Goal: Information Seeking & Learning: Learn about a topic

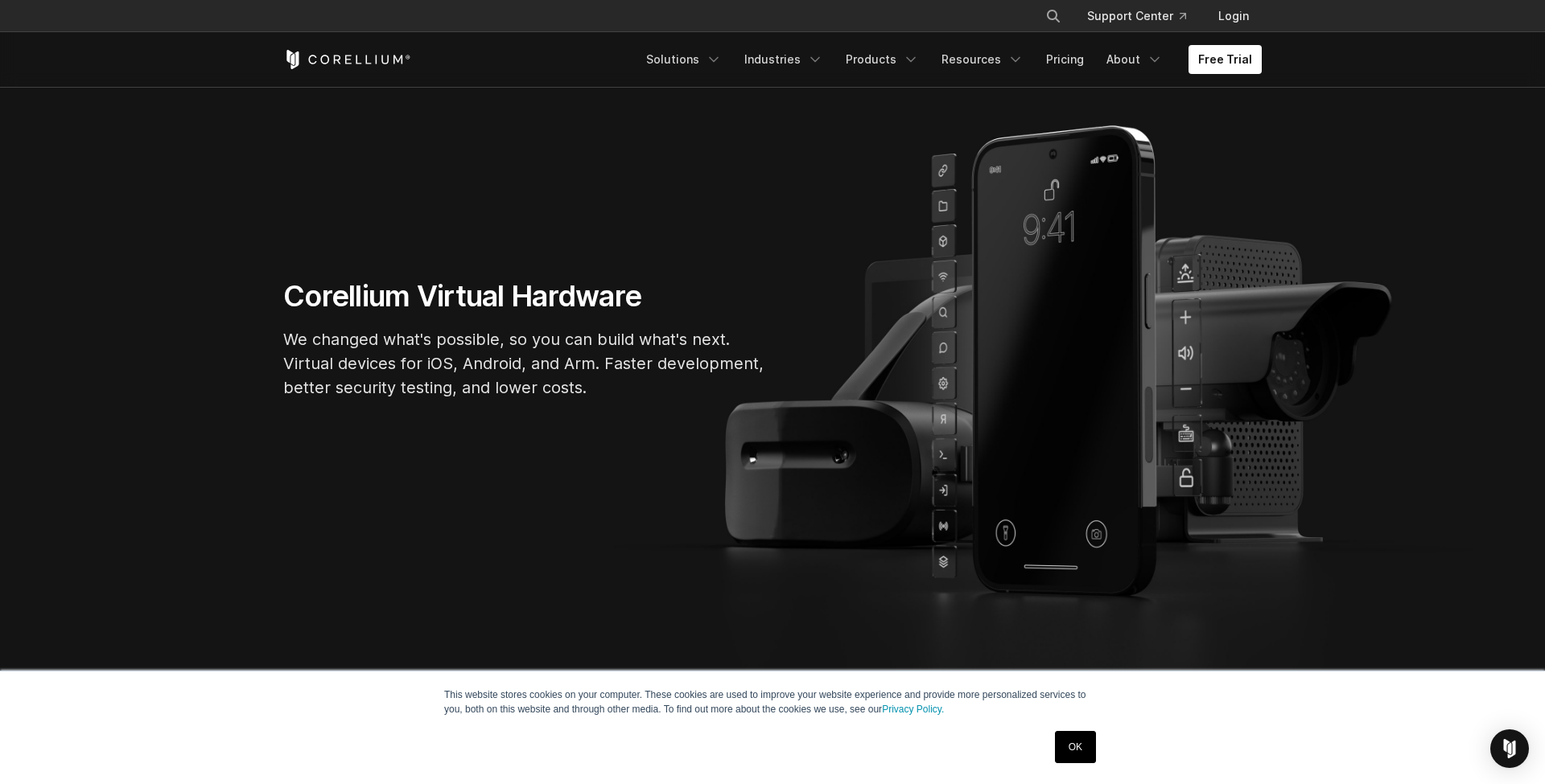
scroll to position [130, 0]
click at [1080, 752] on link "OK" at bounding box center [1075, 747] width 41 height 32
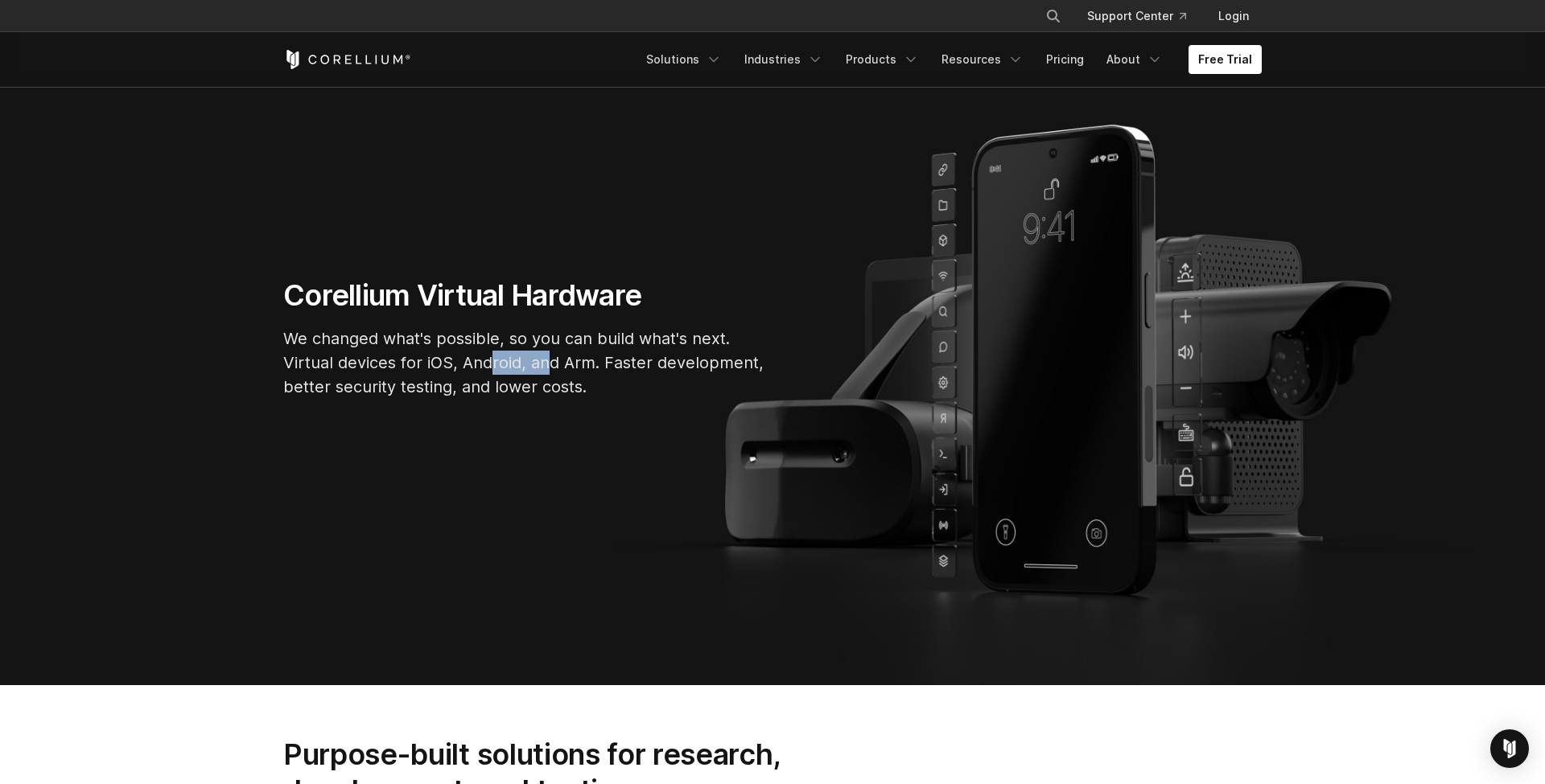
drag, startPoint x: 488, startPoint y: 360, endPoint x: 545, endPoint y: 369, distance: 57.7
click at [546, 369] on p "We changed what's possible, so you can build what's next. Virtual devices for i…" at bounding box center [525, 363] width 483 height 72
click at [598, 421] on section "Corellium Virtual Hardware We changed what's possible, so you can build what's …" at bounding box center [772, 344] width 1545 height 682
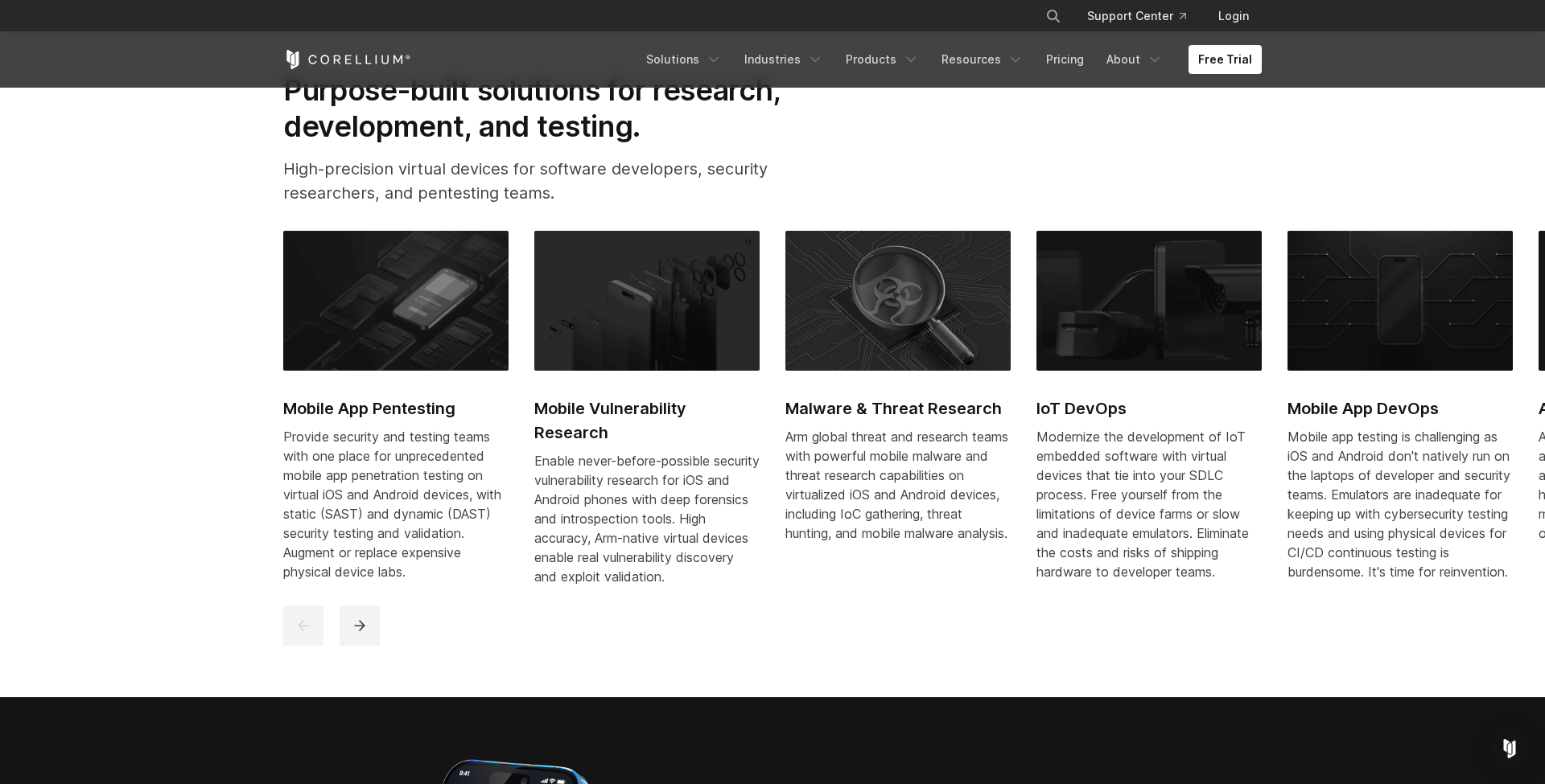
scroll to position [790, 0]
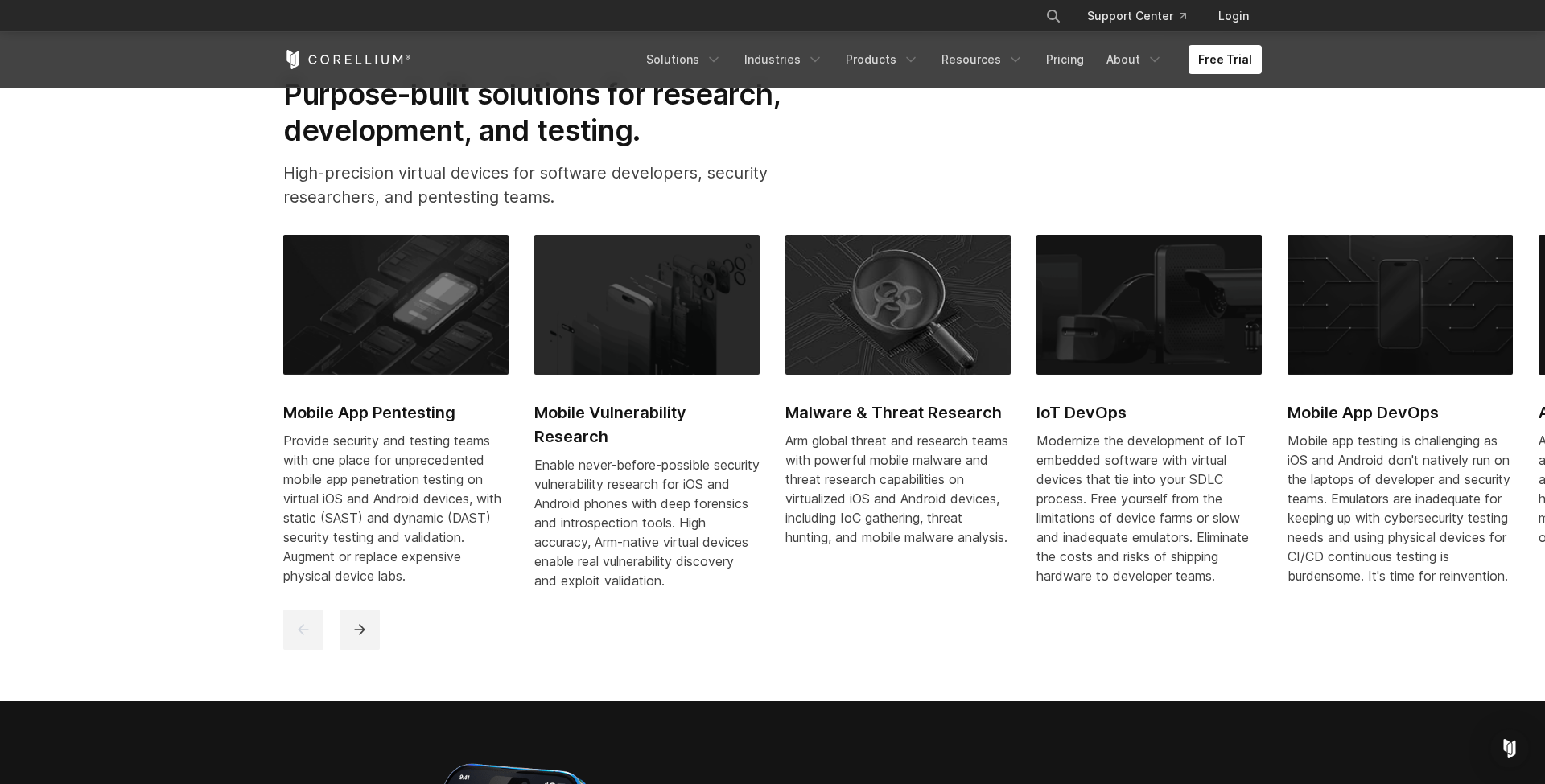
click at [340, 689] on section "Purpose-built solutions for research, development, and testing. High-precision …" at bounding box center [772, 363] width 1545 height 676
click at [370, 650] on button "next" at bounding box center [360, 630] width 40 height 40
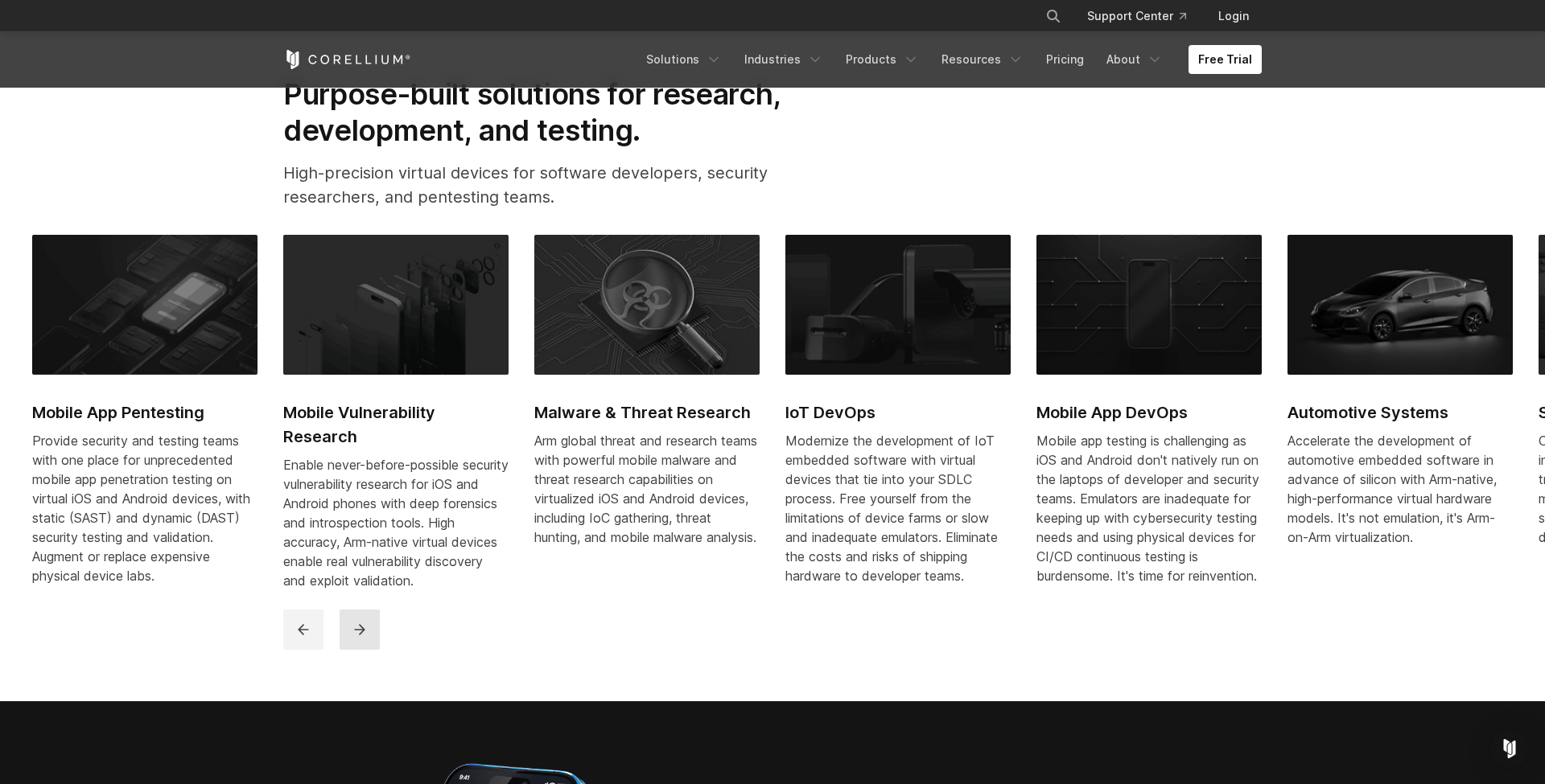
click at [370, 650] on button "next" at bounding box center [360, 630] width 40 height 40
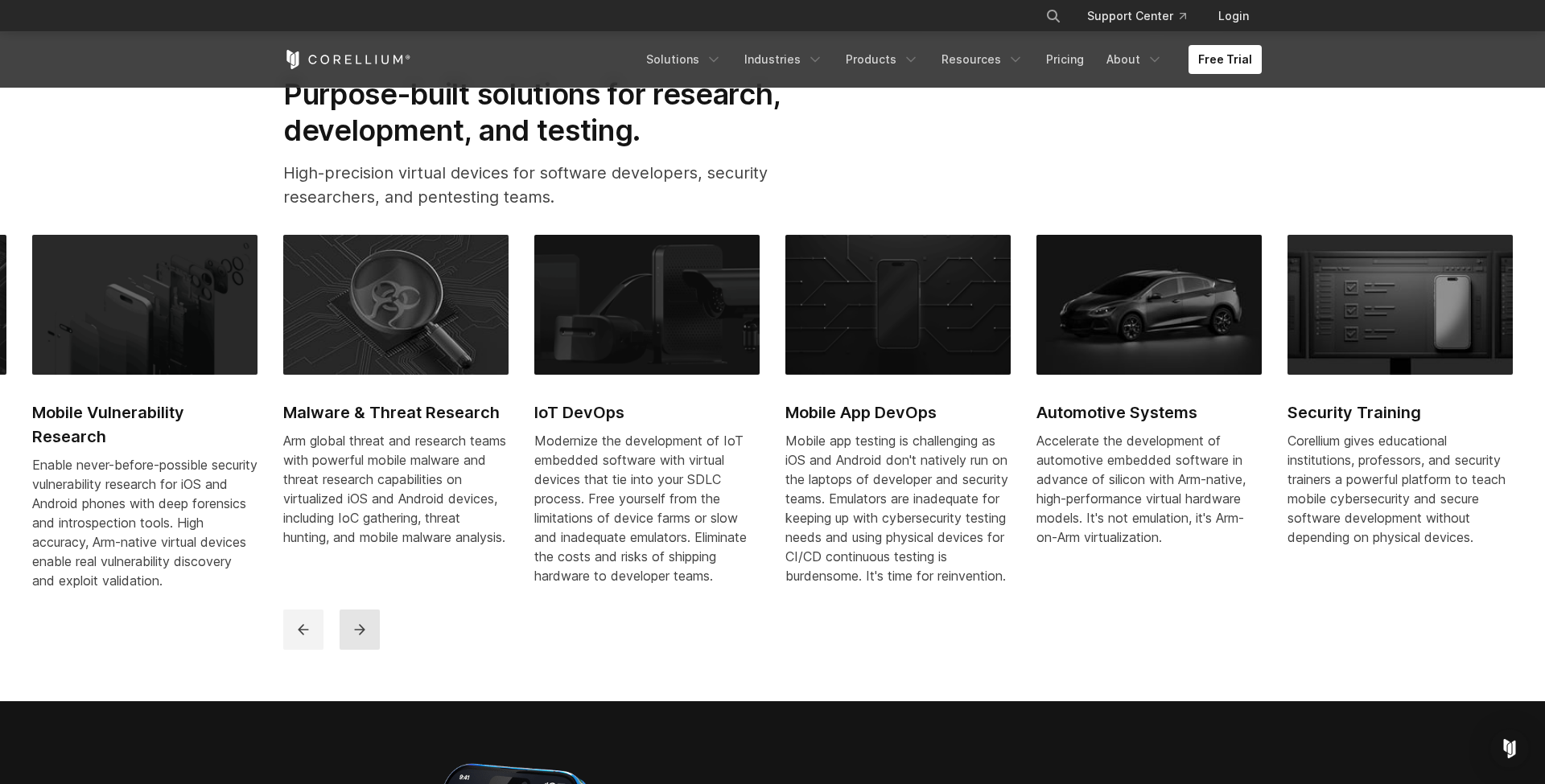
click at [370, 650] on button "next" at bounding box center [360, 630] width 40 height 40
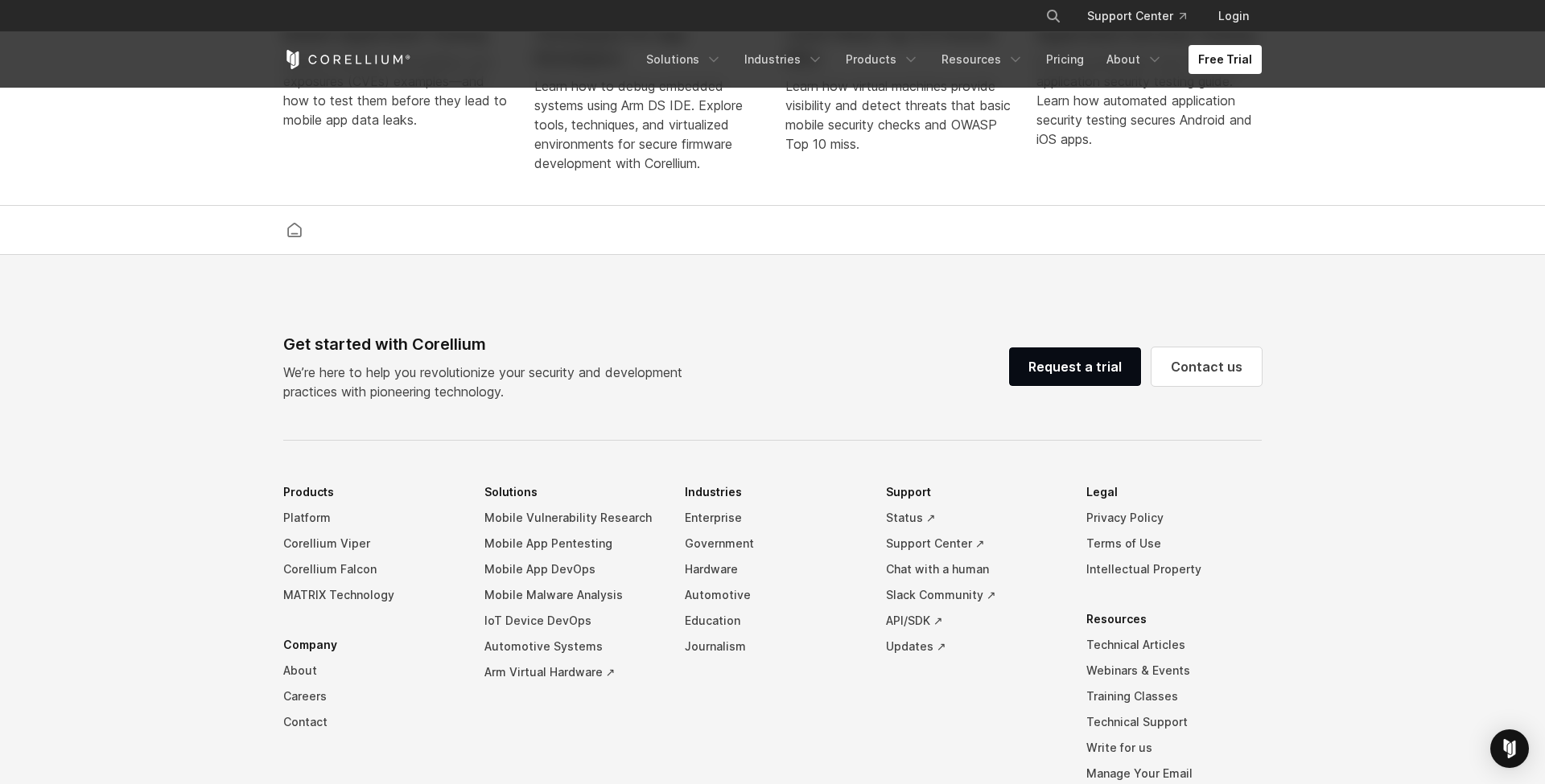
scroll to position [3584, 0]
click at [703, 65] on link "Solutions" at bounding box center [683, 60] width 95 height 29
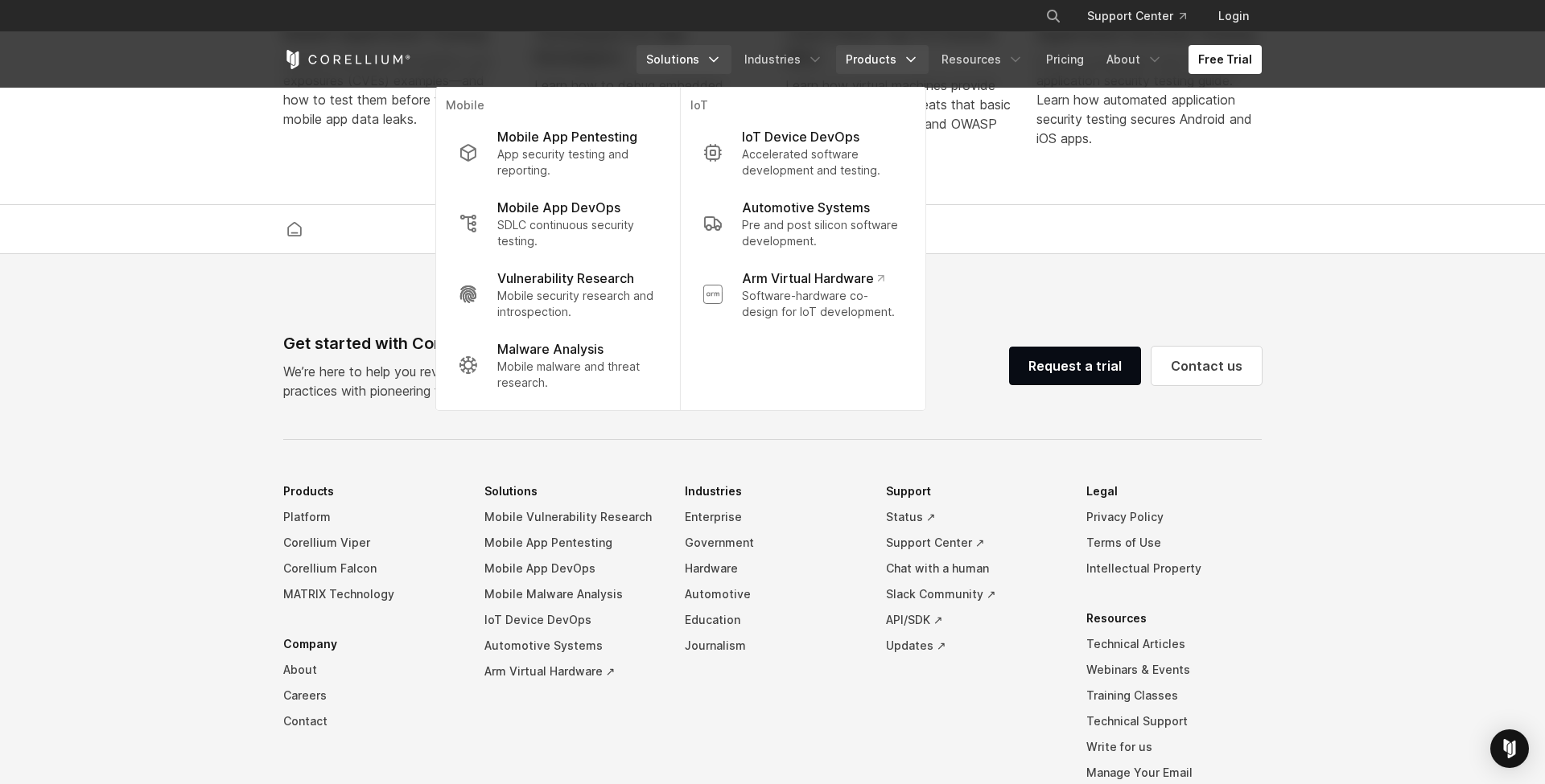
click at [898, 72] on link "Products" at bounding box center [883, 60] width 93 height 29
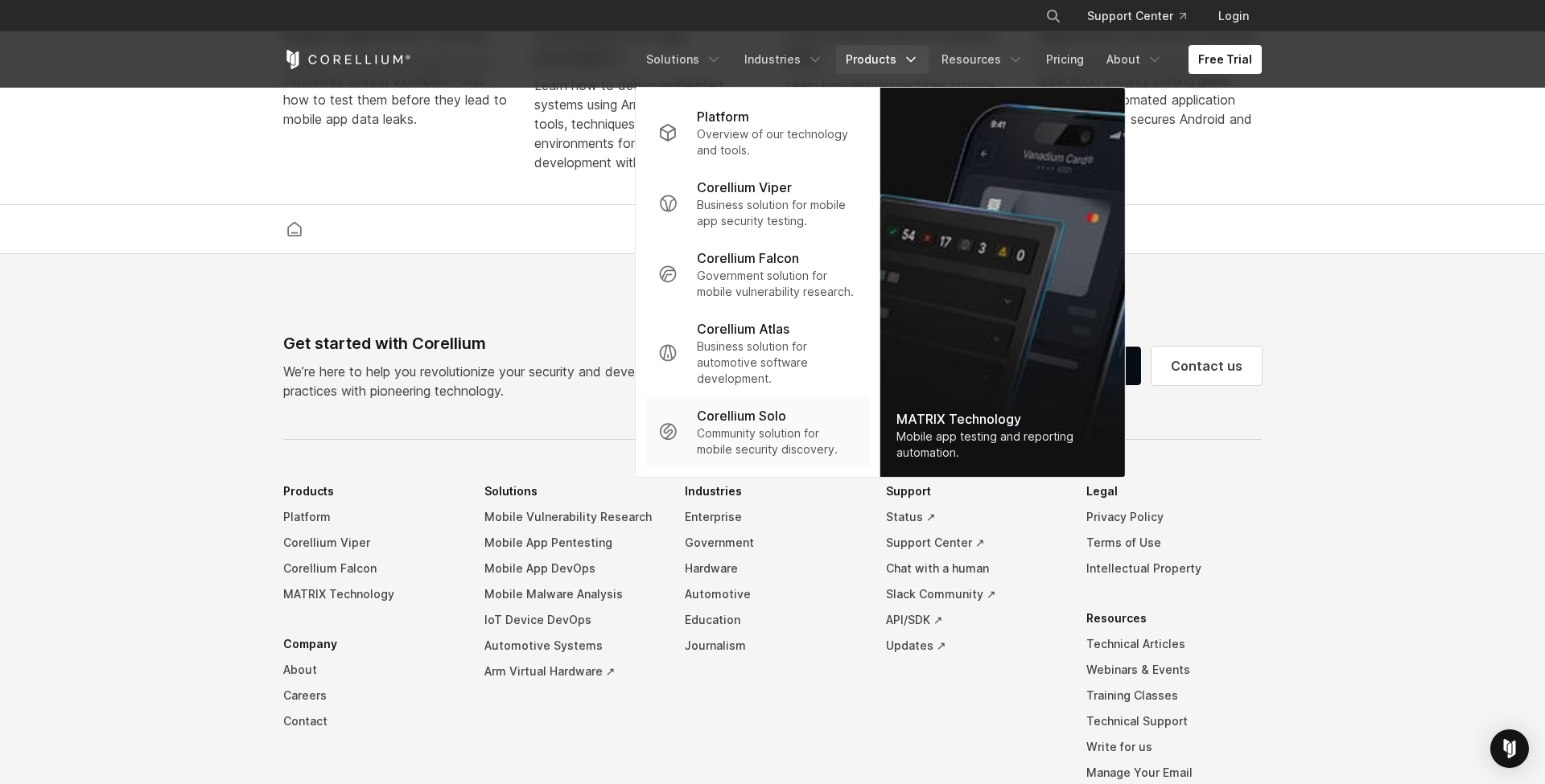
click at [799, 418] on div "Corellium Solo" at bounding box center [777, 416] width 160 height 19
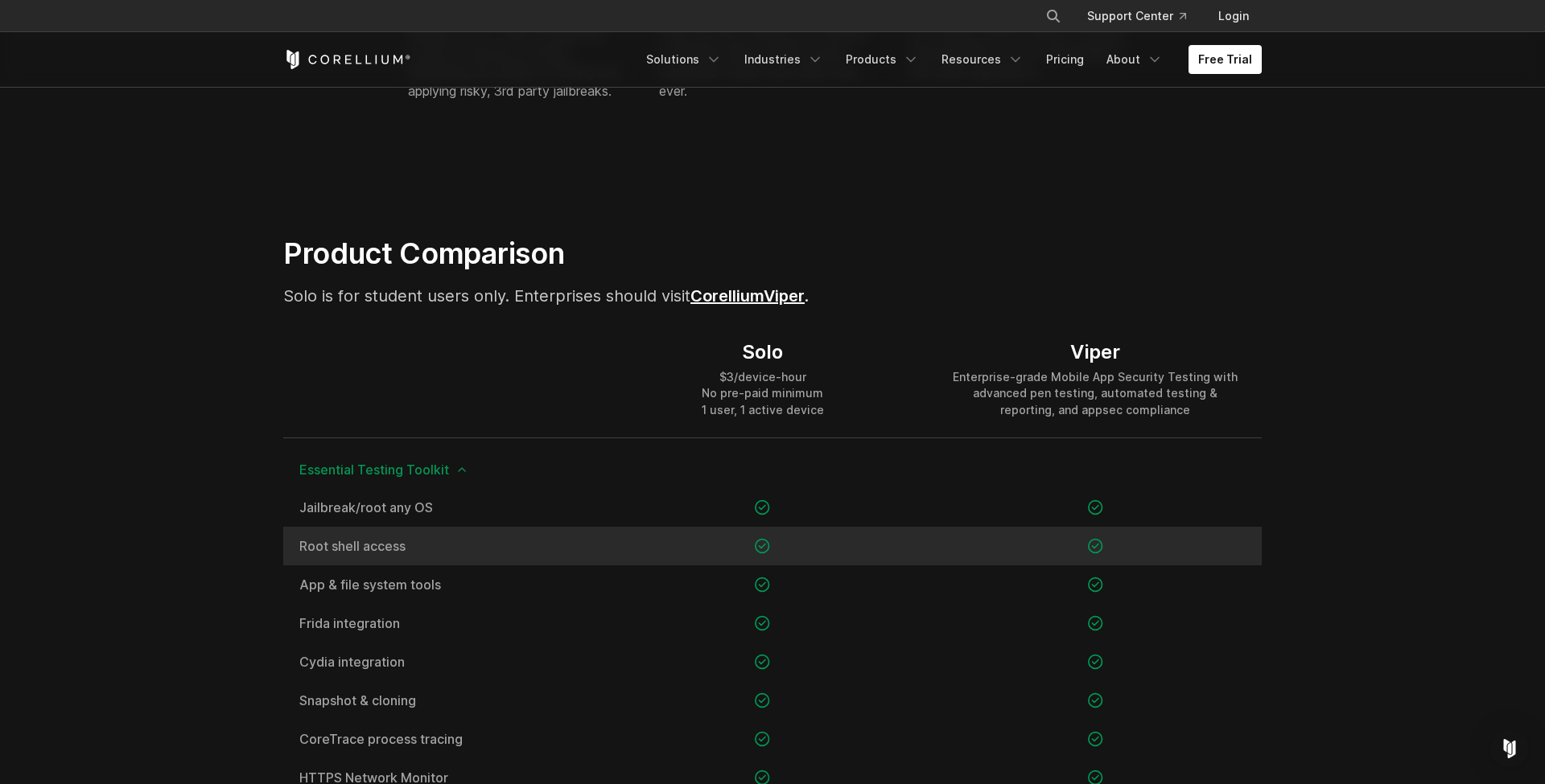
scroll to position [944, 0]
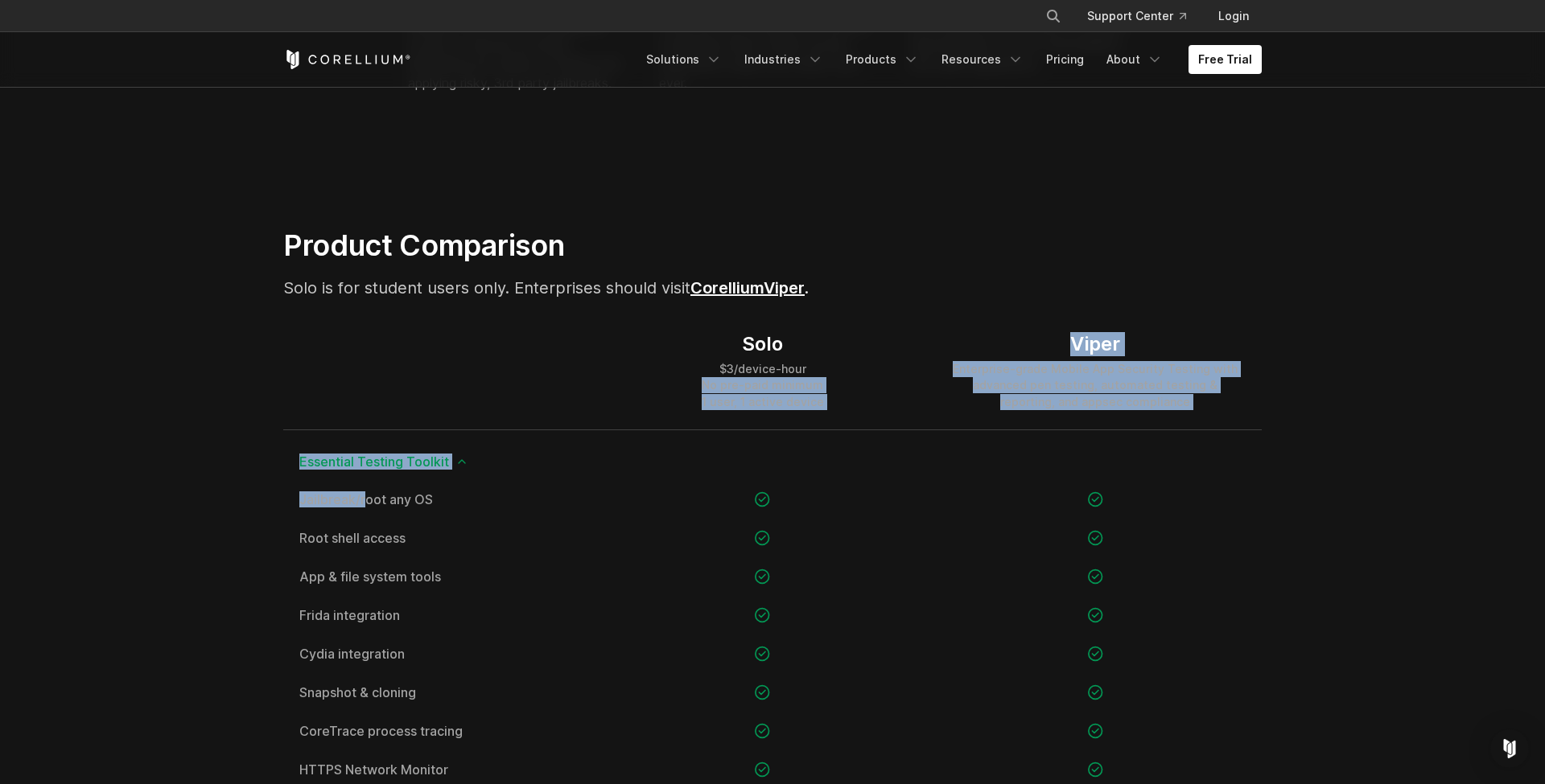
drag, startPoint x: 706, startPoint y: 384, endPoint x: 866, endPoint y: 434, distance: 167.6
click at [868, 379] on div "Solo $3/device-hour No pre-paid minimum 1 user, 1 active device" at bounding box center [762, 371] width 332 height 116
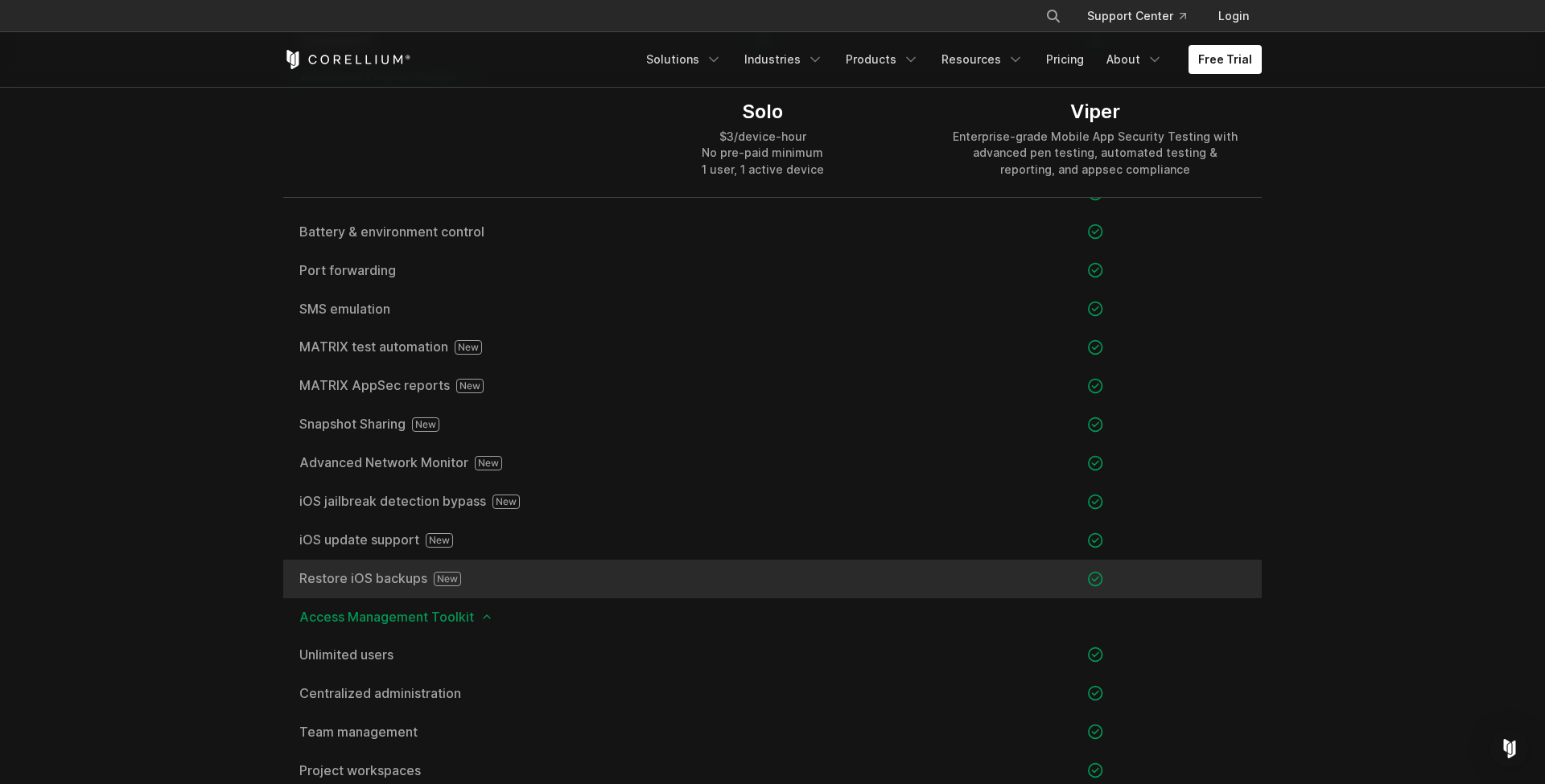
scroll to position [1715, 0]
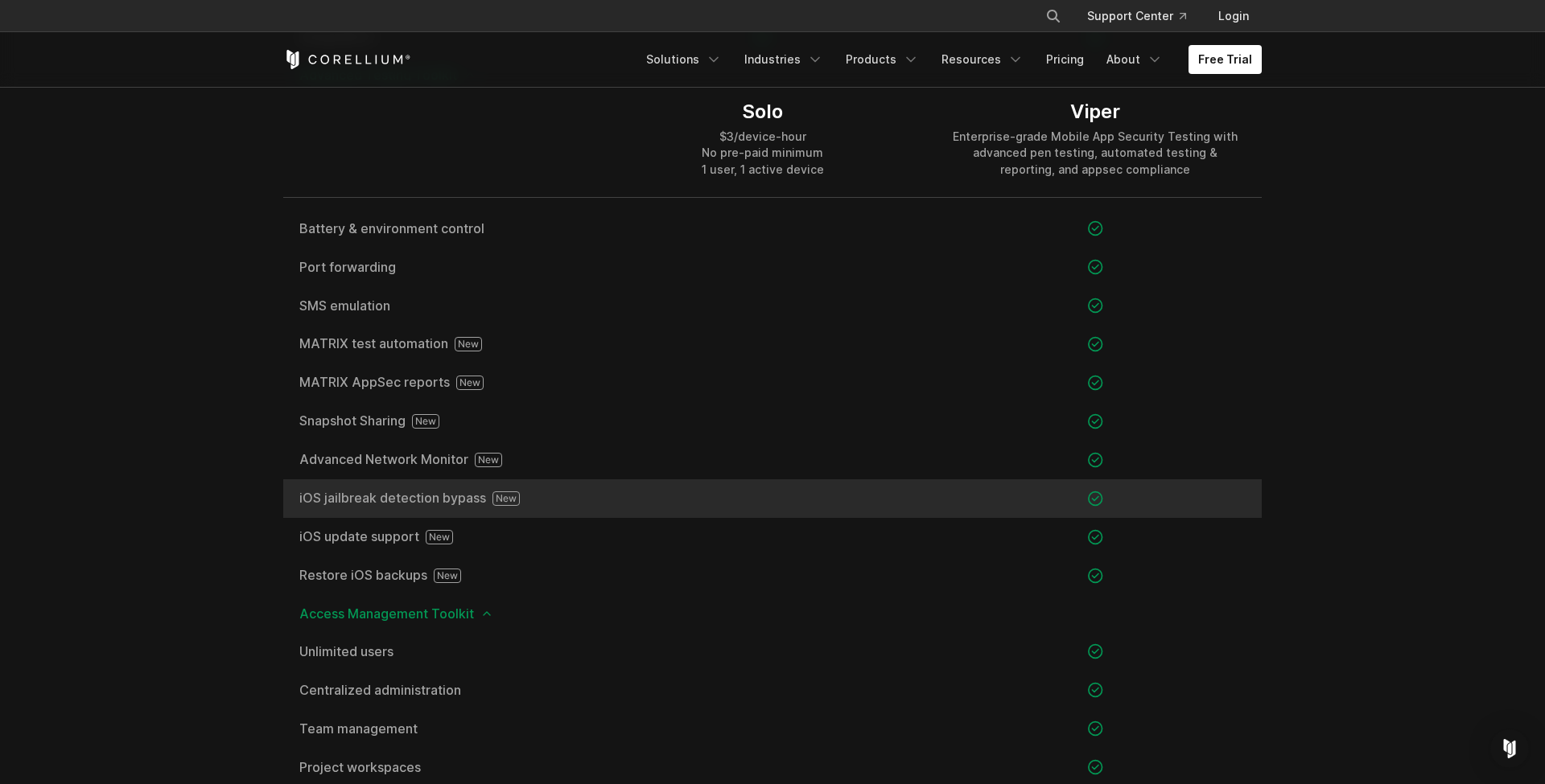
click at [462, 503] on span "iOS jailbreak detection bypass" at bounding box center [440, 498] width 281 height 14
click at [423, 498] on span "iOS jailbreak detection bypass" at bounding box center [440, 498] width 281 height 14
click at [387, 501] on span "iOS jailbreak detection bypass" at bounding box center [440, 498] width 281 height 14
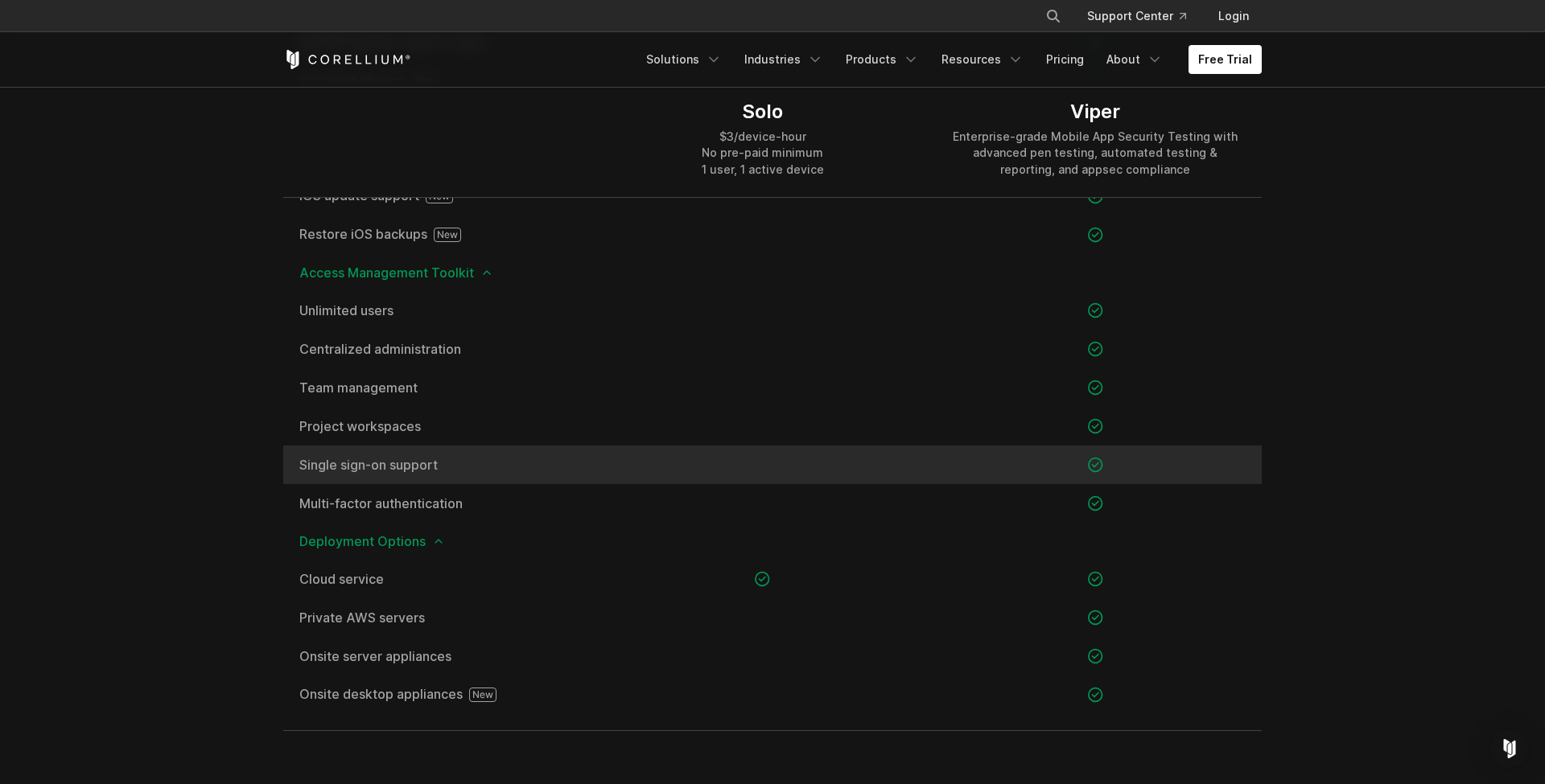
scroll to position [2057, 0]
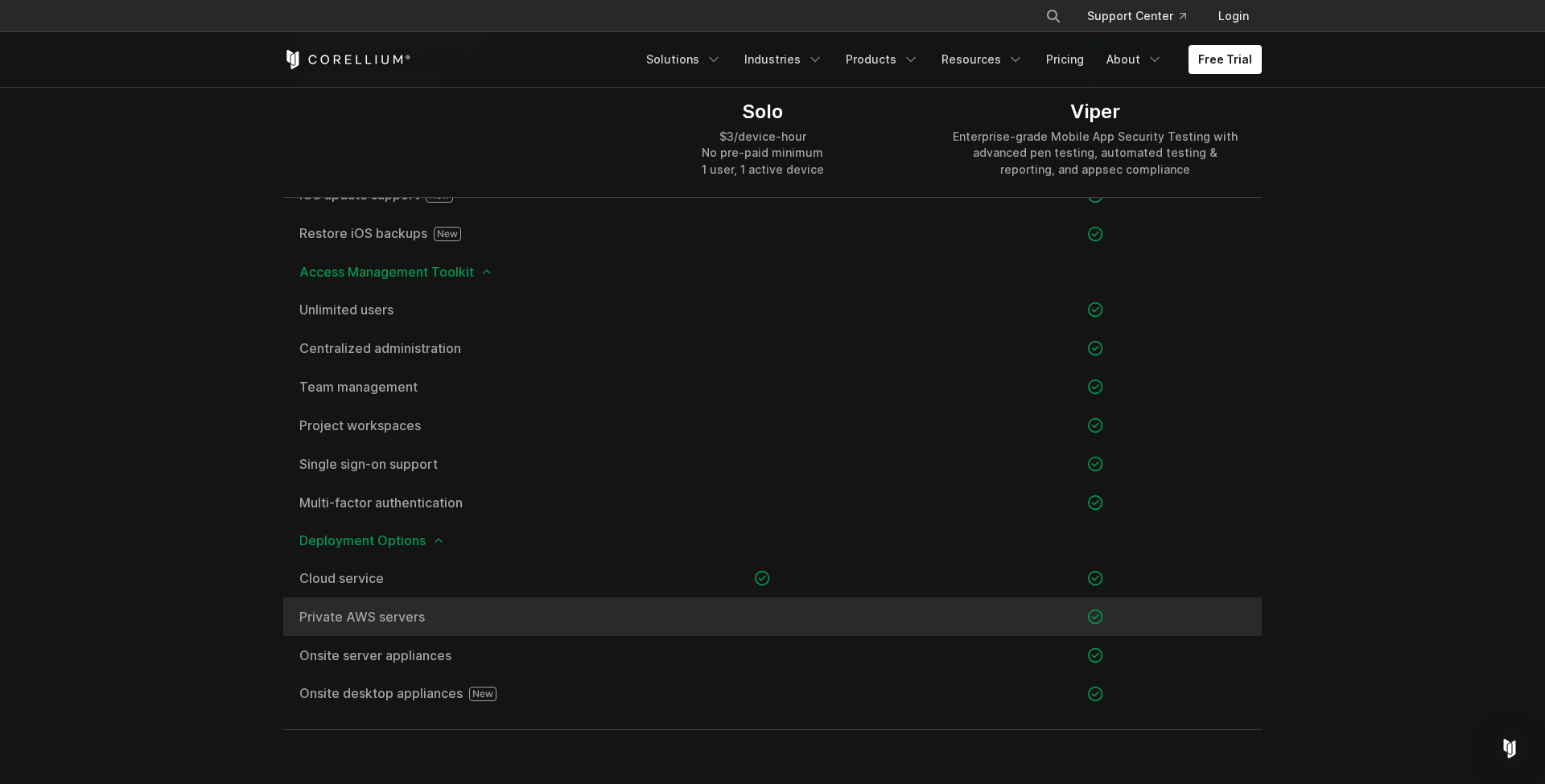
click at [417, 622] on span "Private AWS servers" at bounding box center [440, 617] width 281 height 13
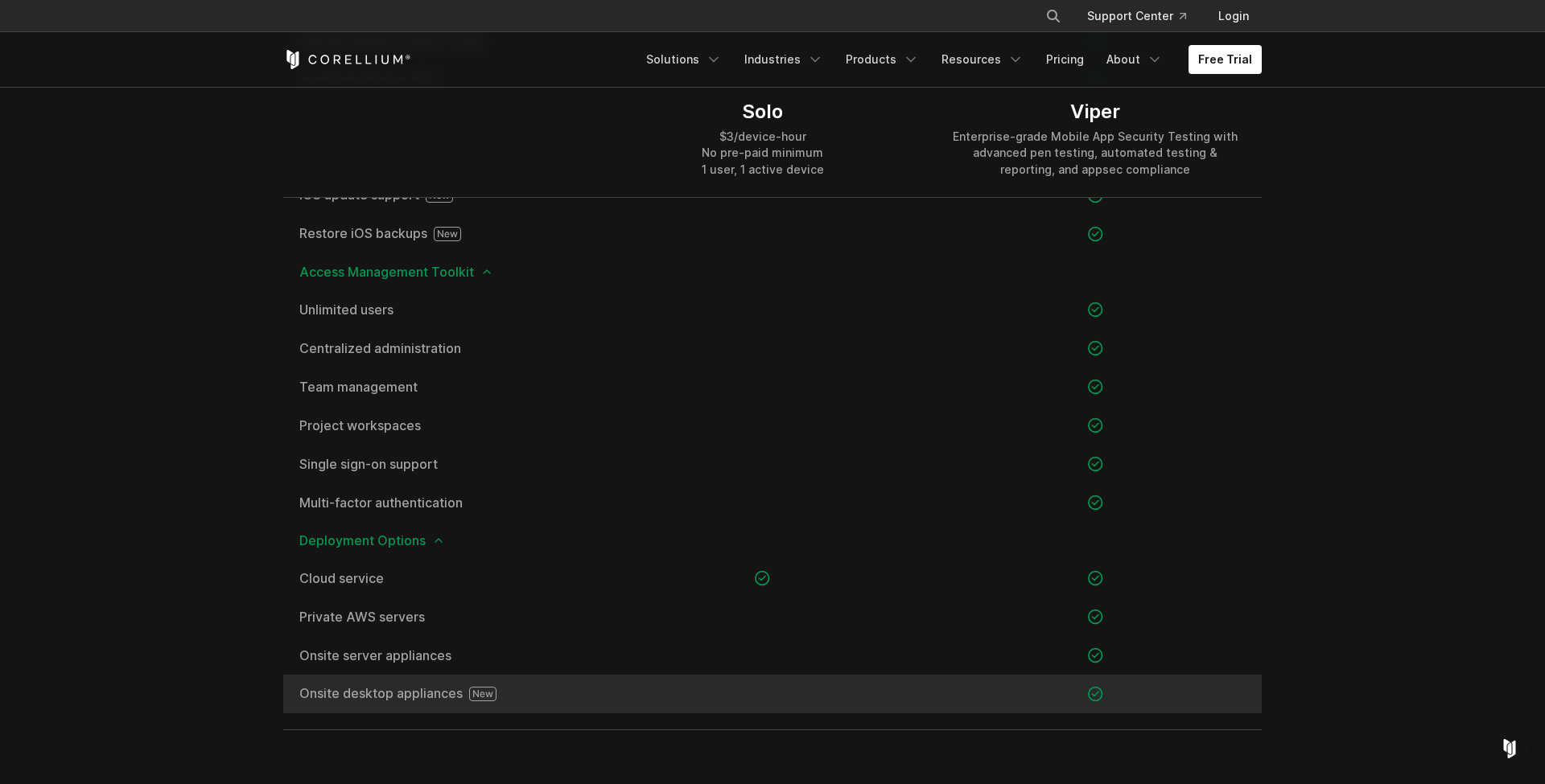
click at [413, 691] on span "Onsite desktop appliances" at bounding box center [440, 694] width 281 height 14
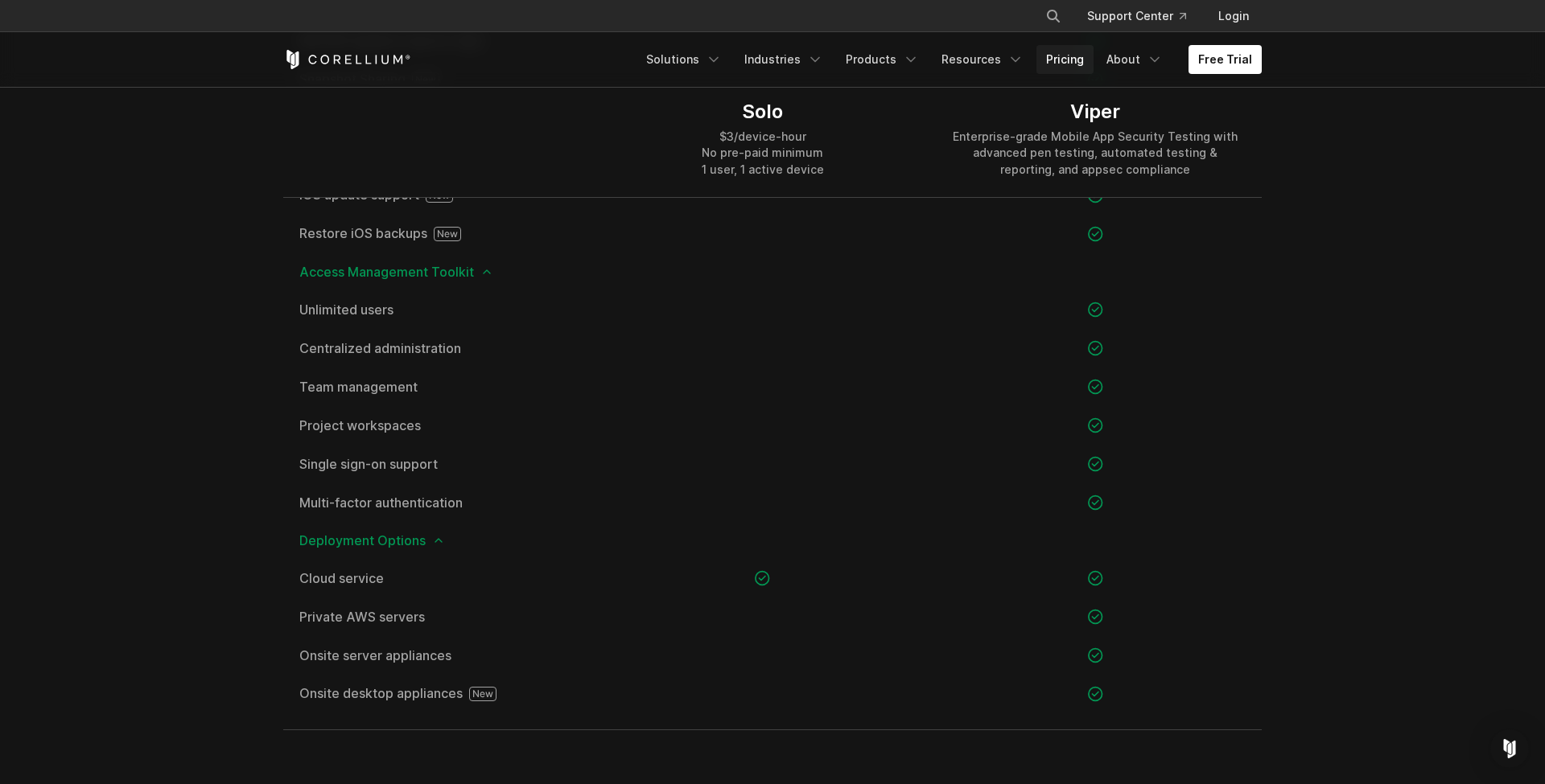
click at [1077, 61] on link "Pricing" at bounding box center [1065, 60] width 57 height 29
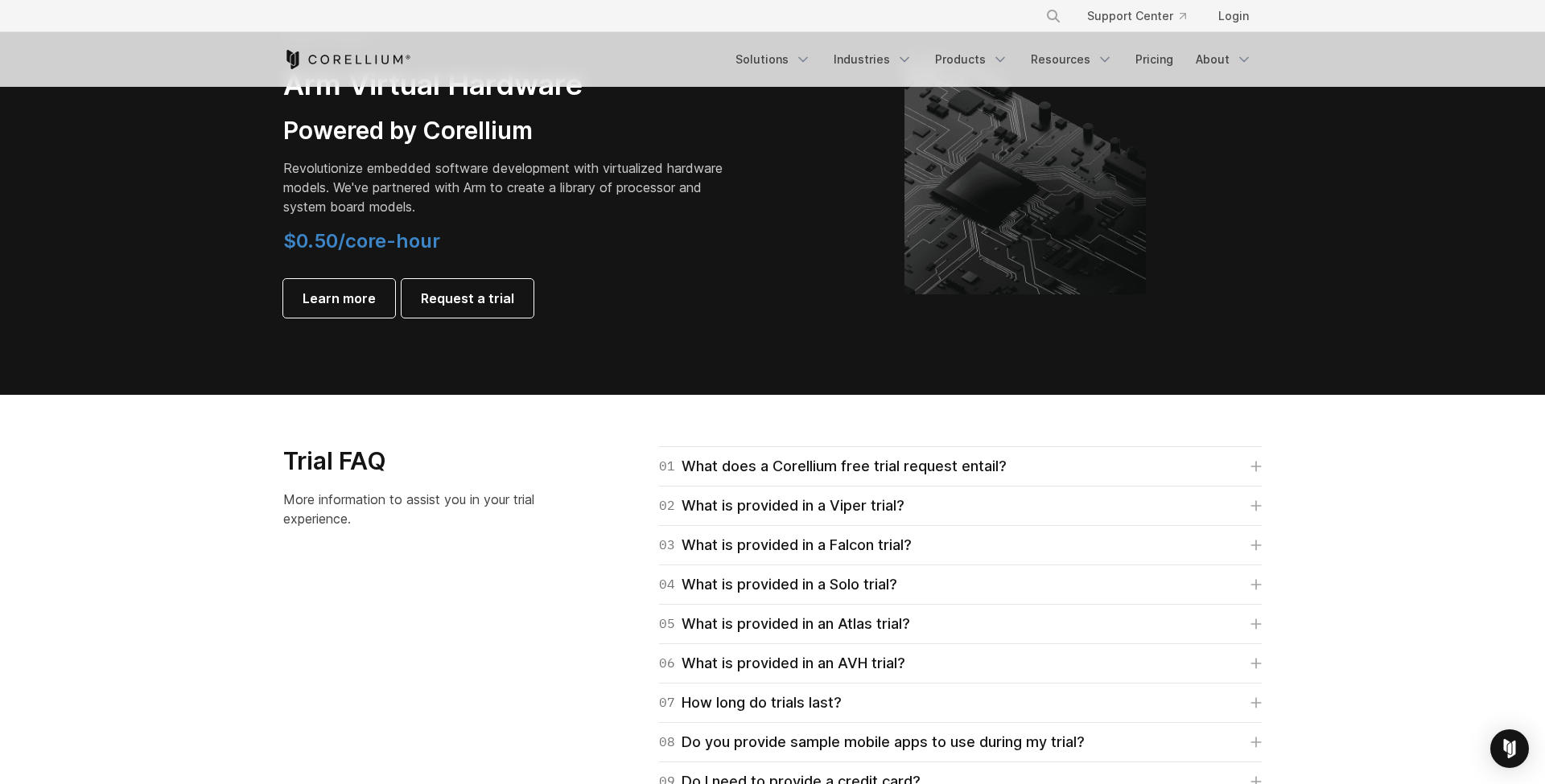
scroll to position [1979, 0]
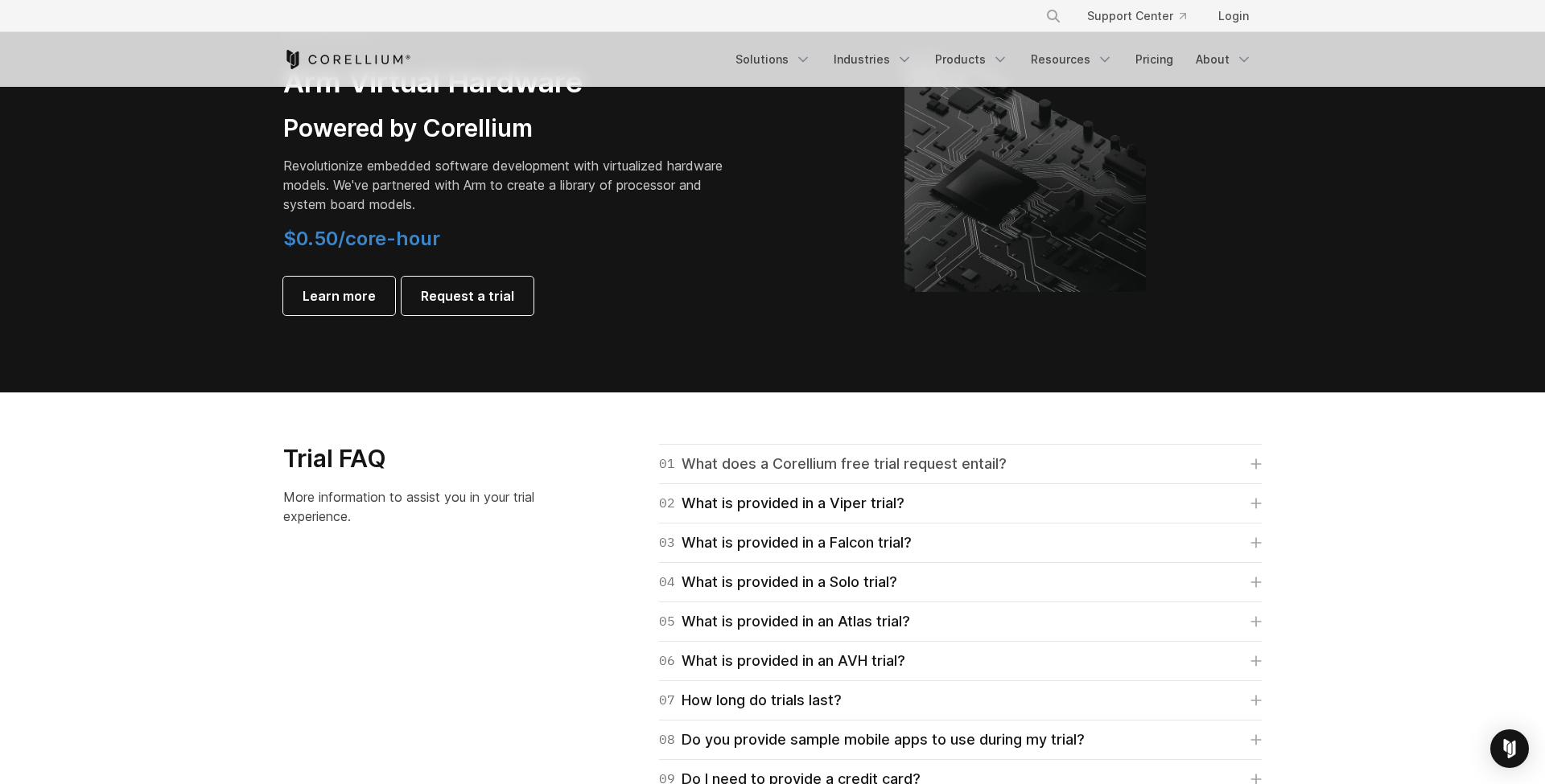
click at [999, 462] on div "01 What does a Corellium free trial request entail?" at bounding box center [832, 464] width 348 height 23
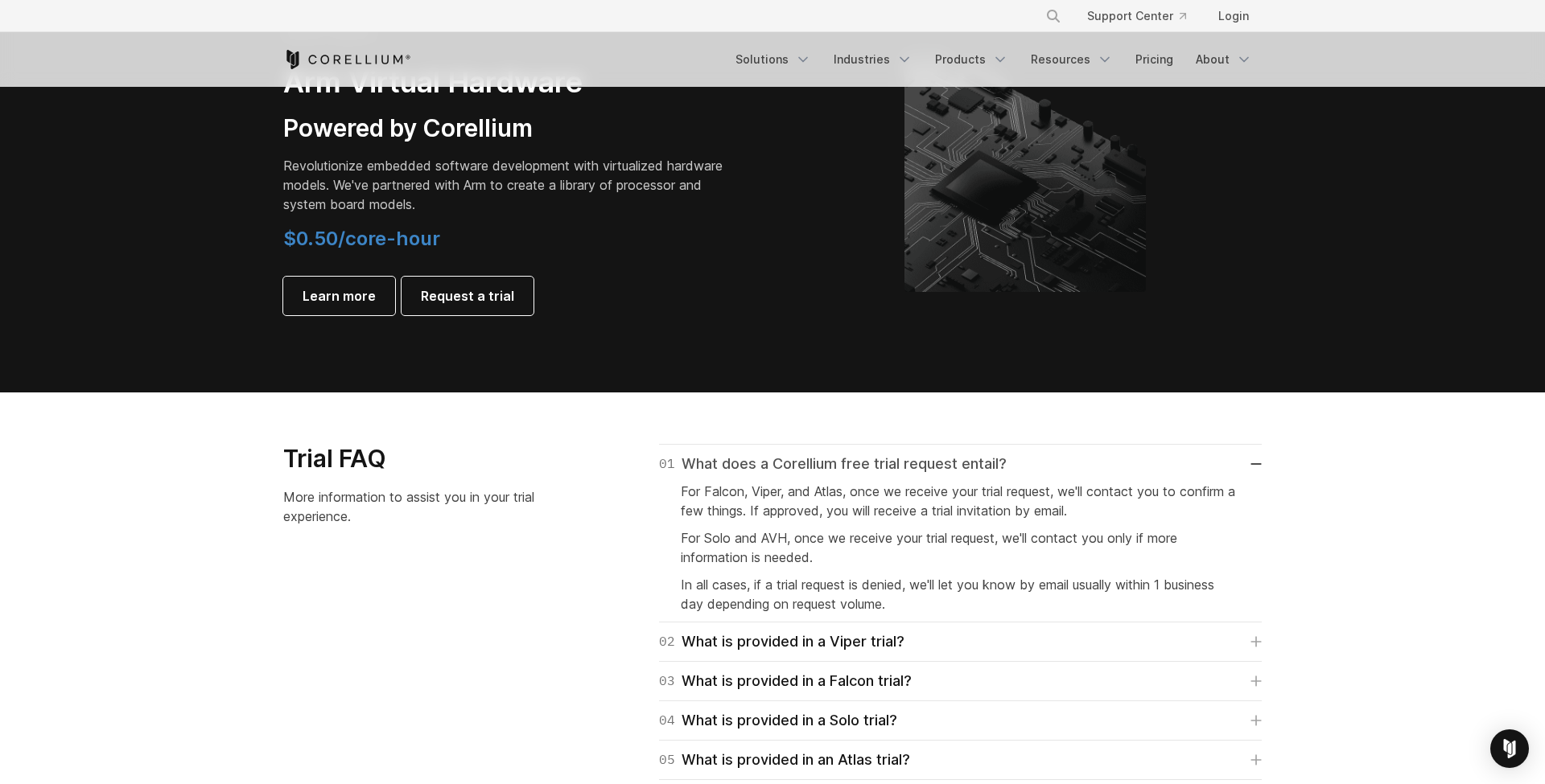
click at [999, 462] on div "01 What does a Corellium free trial request entail?" at bounding box center [832, 464] width 348 height 23
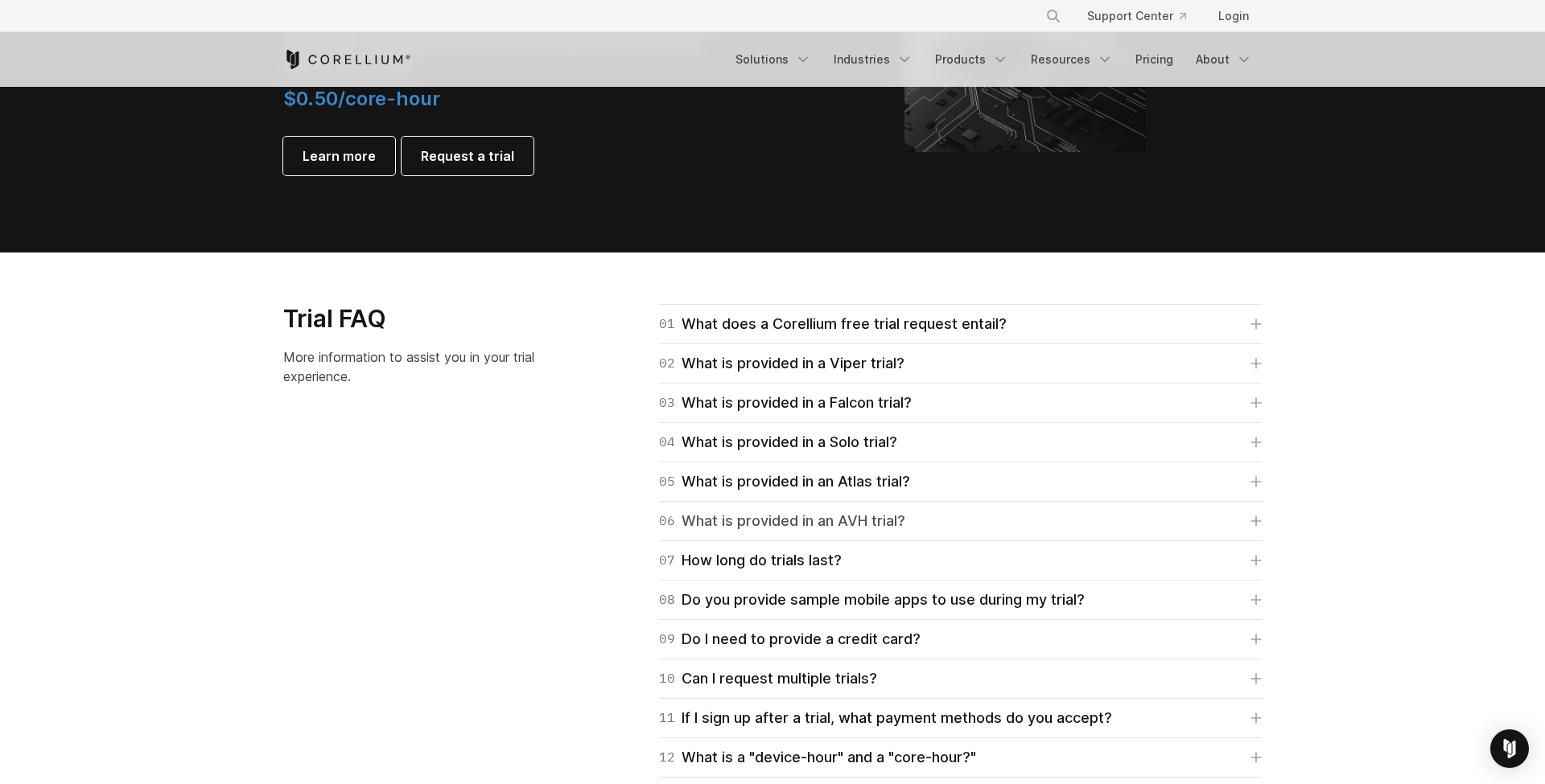
scroll to position [2132, 0]
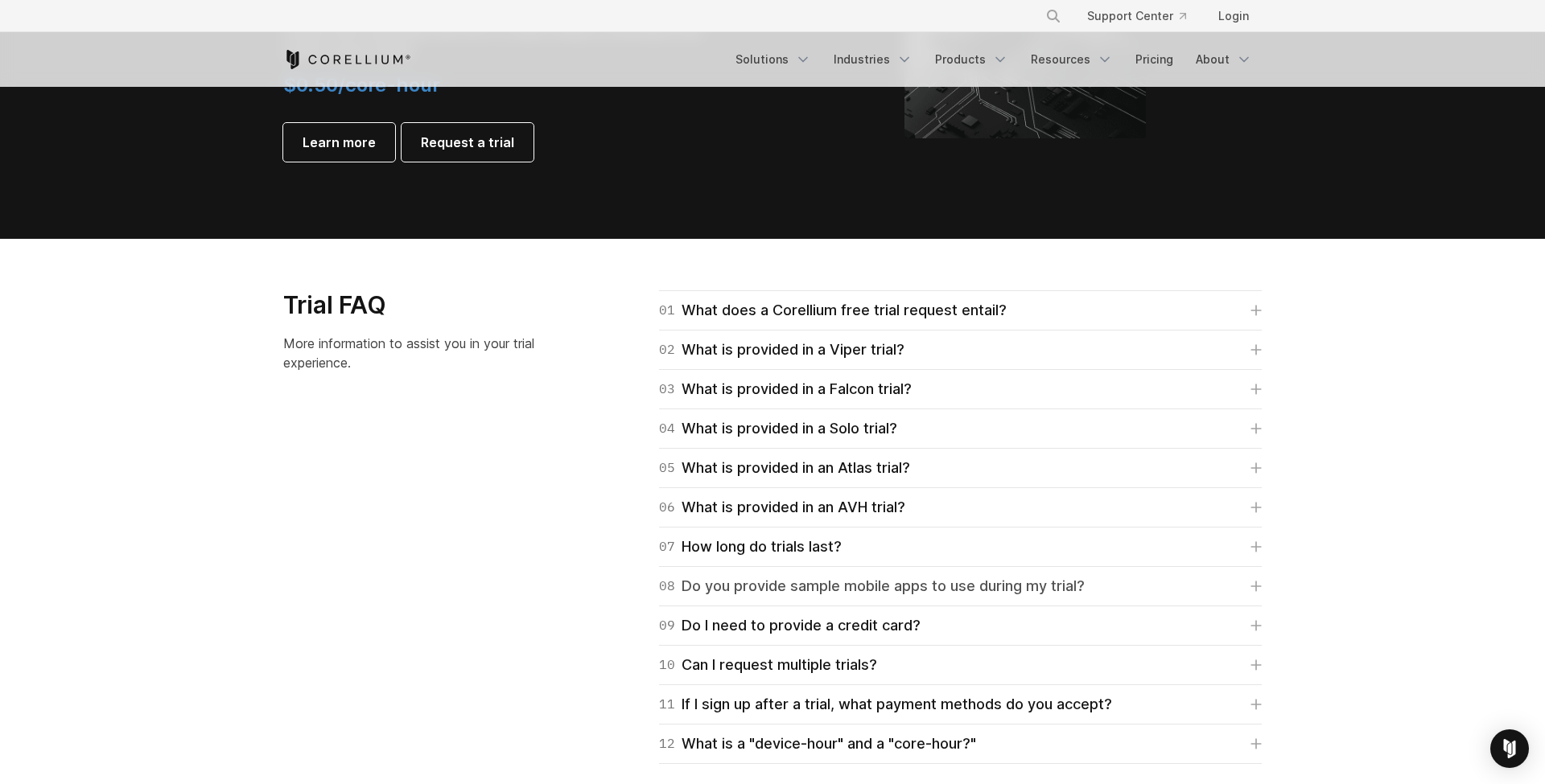
click at [877, 583] on div "08 Do you provide sample mobile apps to use during my trial?" at bounding box center [872, 586] width 426 height 23
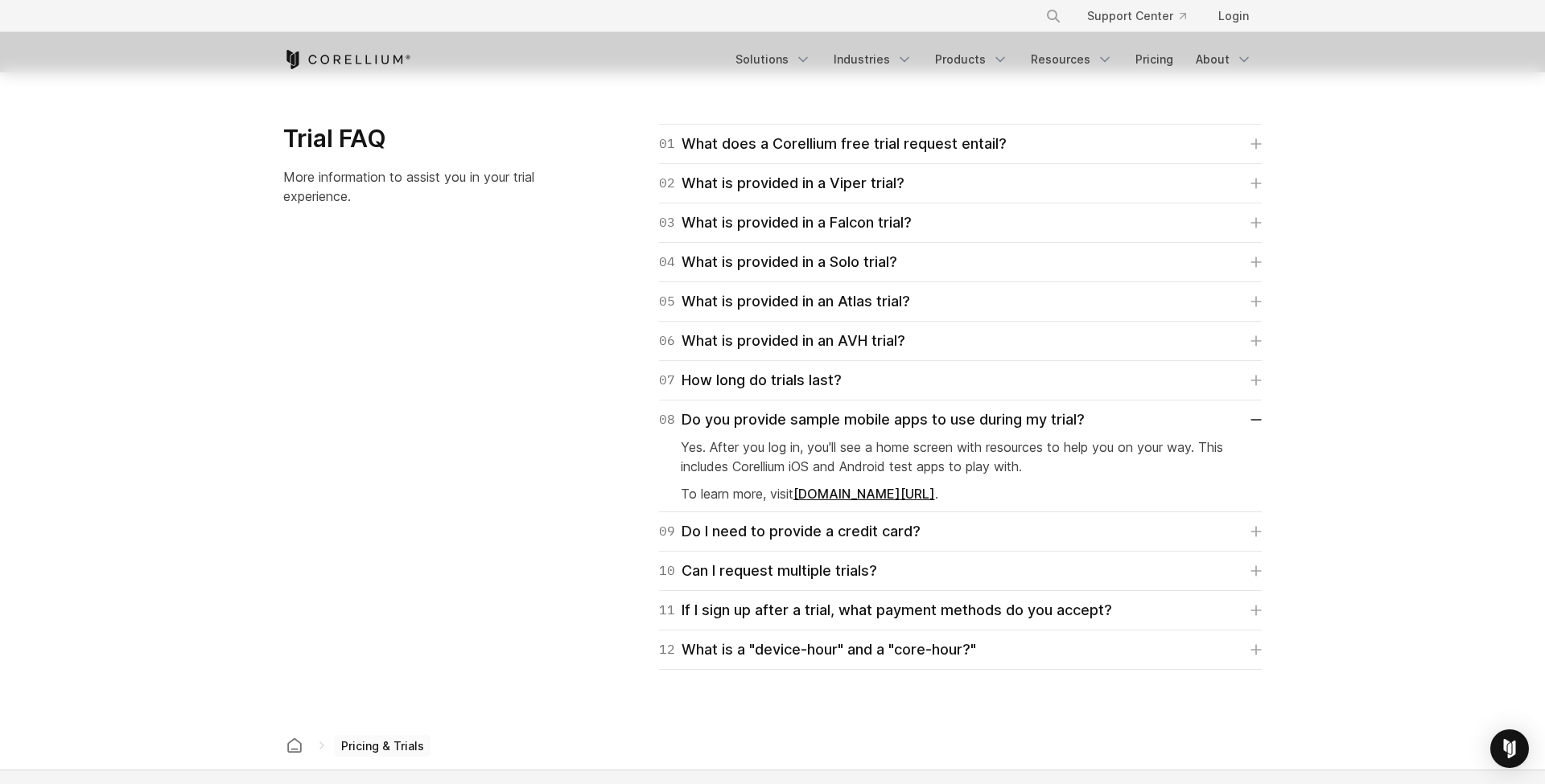
scroll to position [2303, 0]
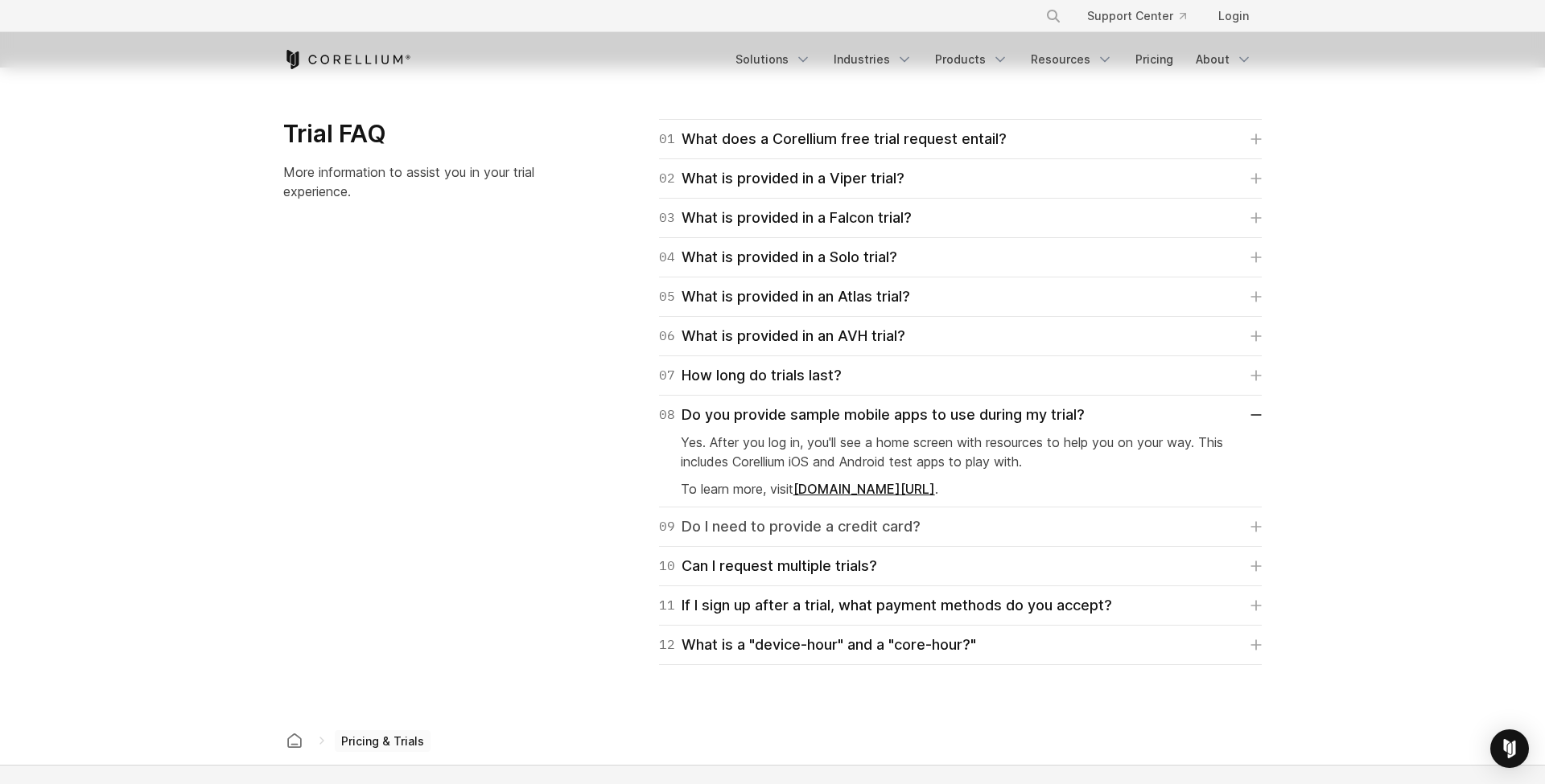
click at [882, 526] on div "09 Do I need to provide a credit card?" at bounding box center [789, 527] width 262 height 23
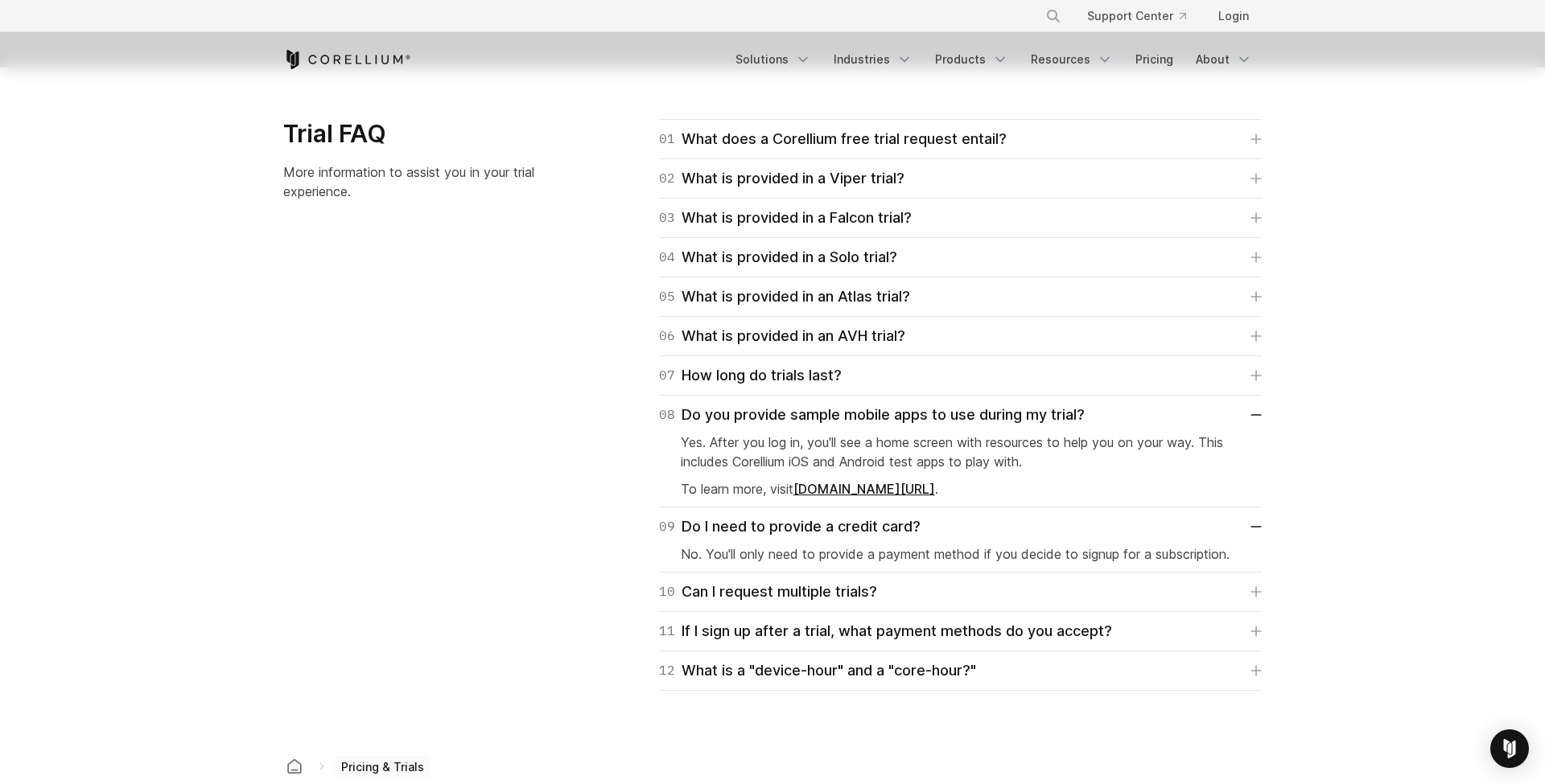
click at [874, 607] on div "10 Can I request multiple trials? You may, but you'll have to speak with us to …" at bounding box center [960, 592] width 603 height 40
click at [868, 596] on div "10 Can I request multiple trials?" at bounding box center [767, 592] width 218 height 23
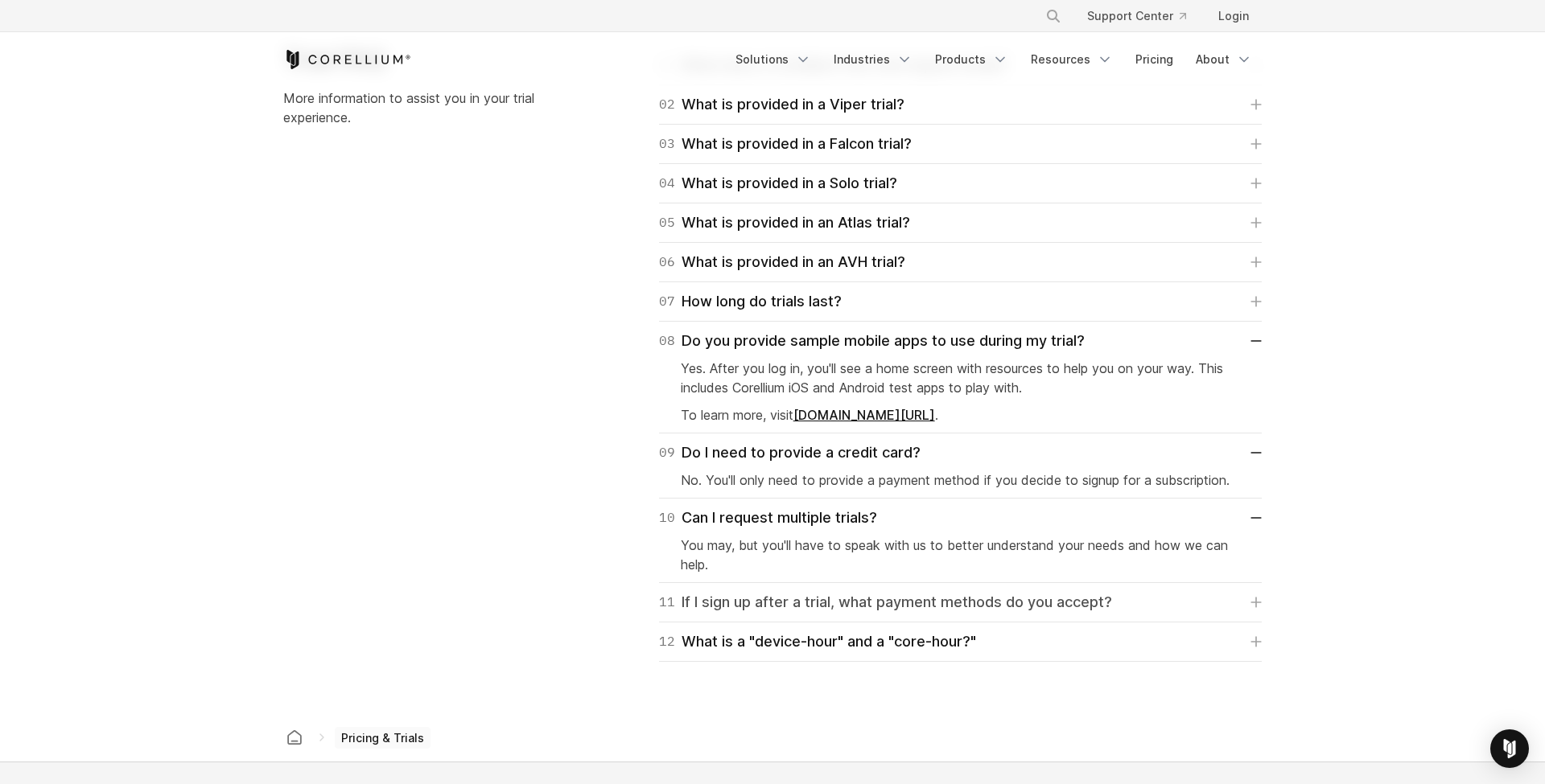
scroll to position [2390, 0]
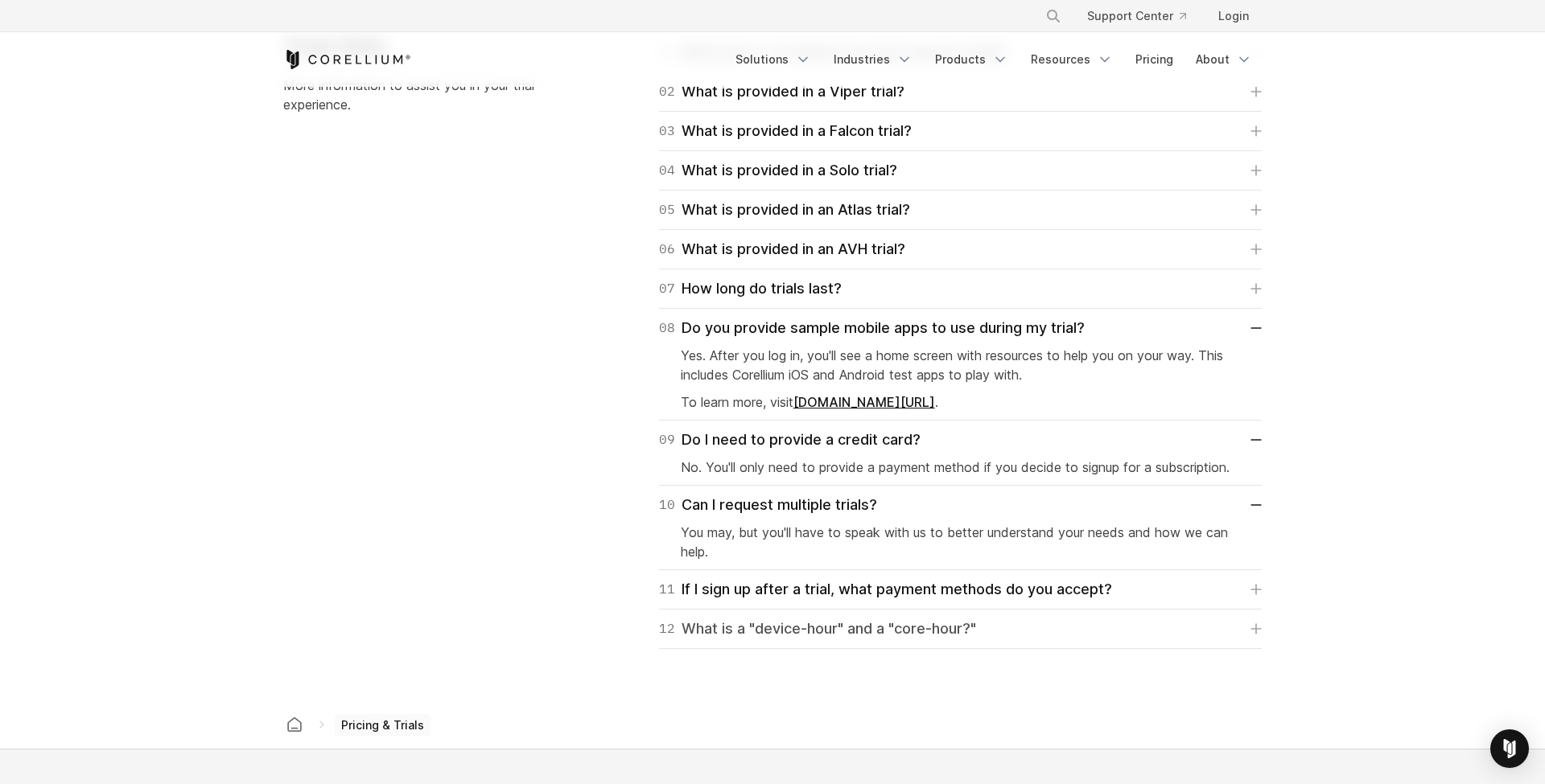
click at [917, 628] on div "12 What is a "device-hour" and a "core-hour?"" at bounding box center [817, 629] width 317 height 23
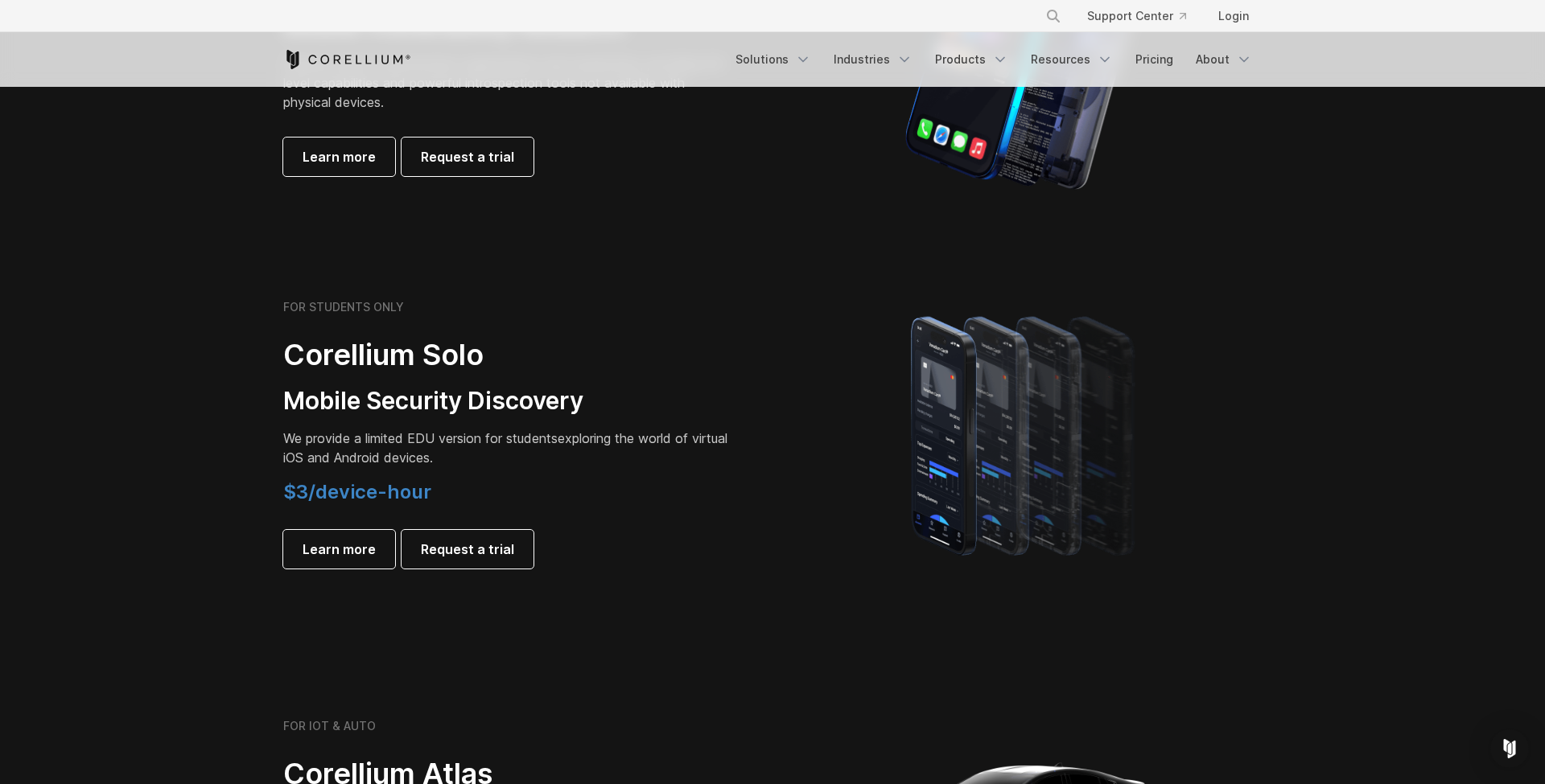
scroll to position [938, 0]
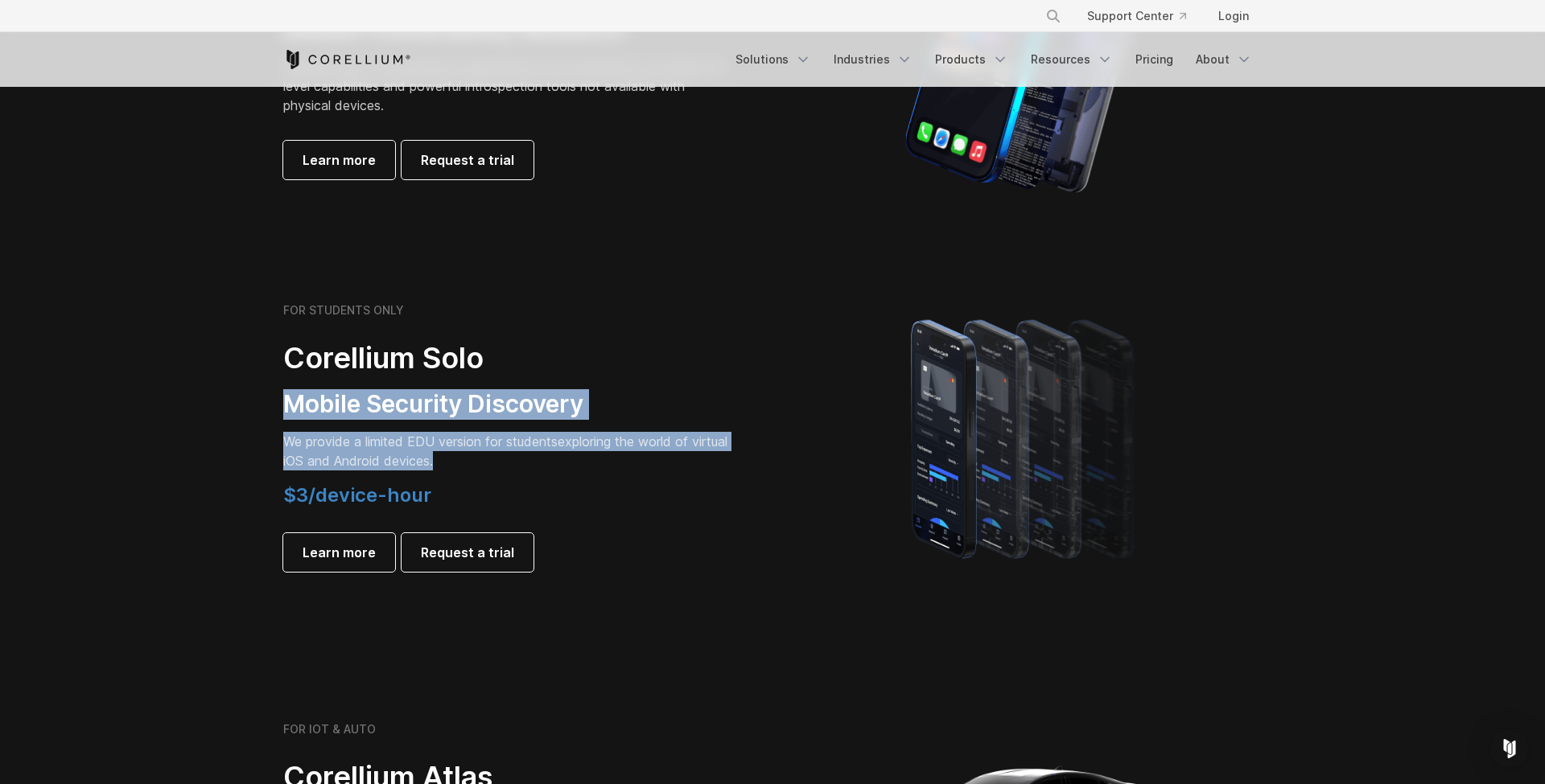
drag, startPoint x: 260, startPoint y: 397, endPoint x: 617, endPoint y: 466, distance: 363.6
click at [621, 460] on section "FOR STUDENTS ONLY Corellium Solo Mobile Security Discovery We provide a limited…" at bounding box center [772, 437] width 1545 height 384
click at [617, 468] on p "We provide a limited EDU version for students exploring the world of virtual iO…" at bounding box center [509, 452] width 451 height 39
drag, startPoint x: 561, startPoint y: 461, endPoint x: 286, endPoint y: 316, distance: 310.9
click at [286, 316] on div "FOR STUDENTS ONLY Corellium Solo Mobile Security Discovery We provide a limited…" at bounding box center [509, 437] width 451 height 268
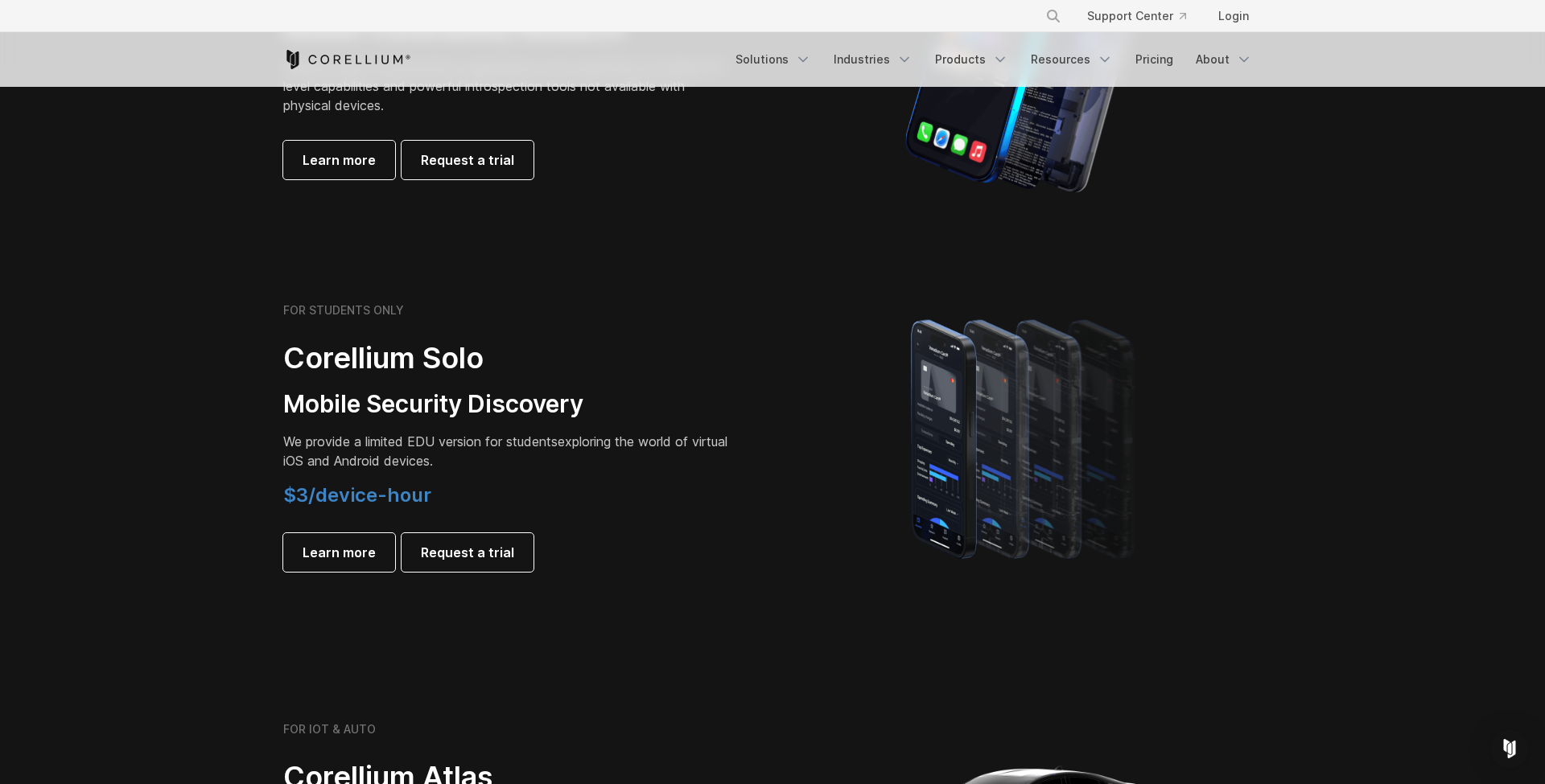
click at [197, 304] on section "FOR STUDENTS ONLY Corellium Solo Mobile Security Discovery We provide a limited…" at bounding box center [772, 437] width 1545 height 384
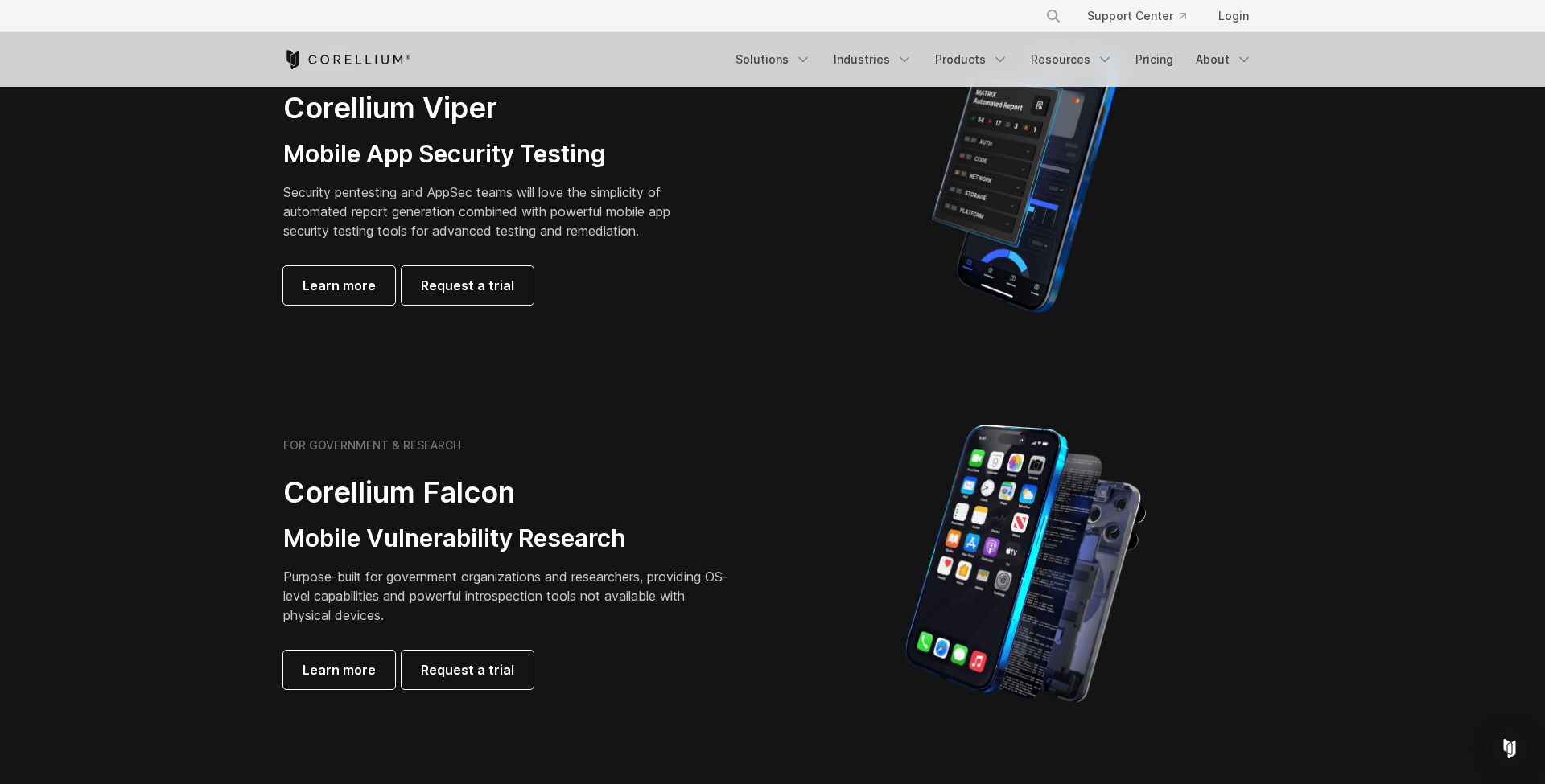
scroll to position [427, 0]
click at [359, 661] on span "Learn more" at bounding box center [339, 670] width 73 height 19
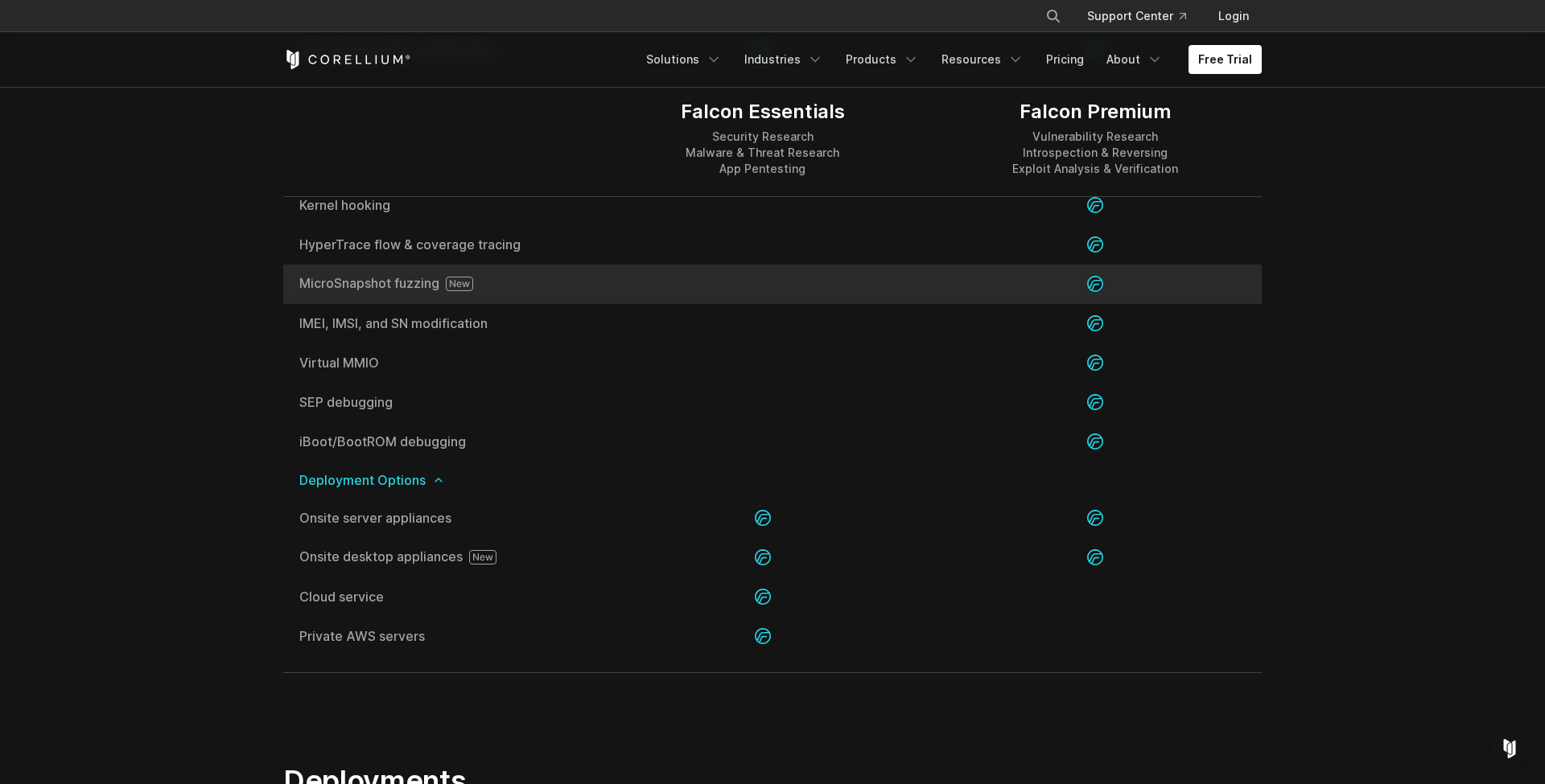
scroll to position [3305, 0]
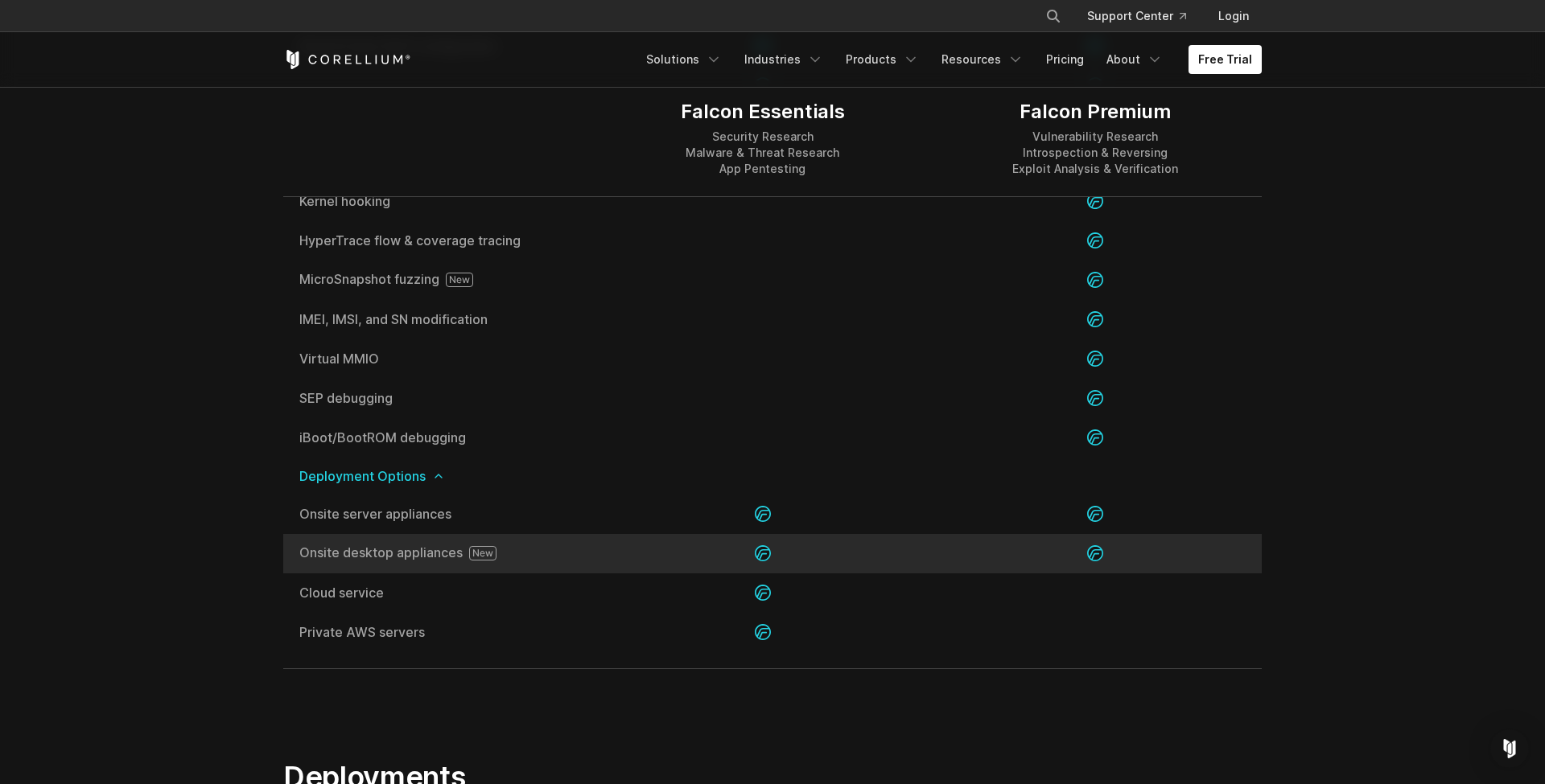
click at [396, 557] on span "Onsite desktop appliances" at bounding box center [440, 553] width 281 height 14
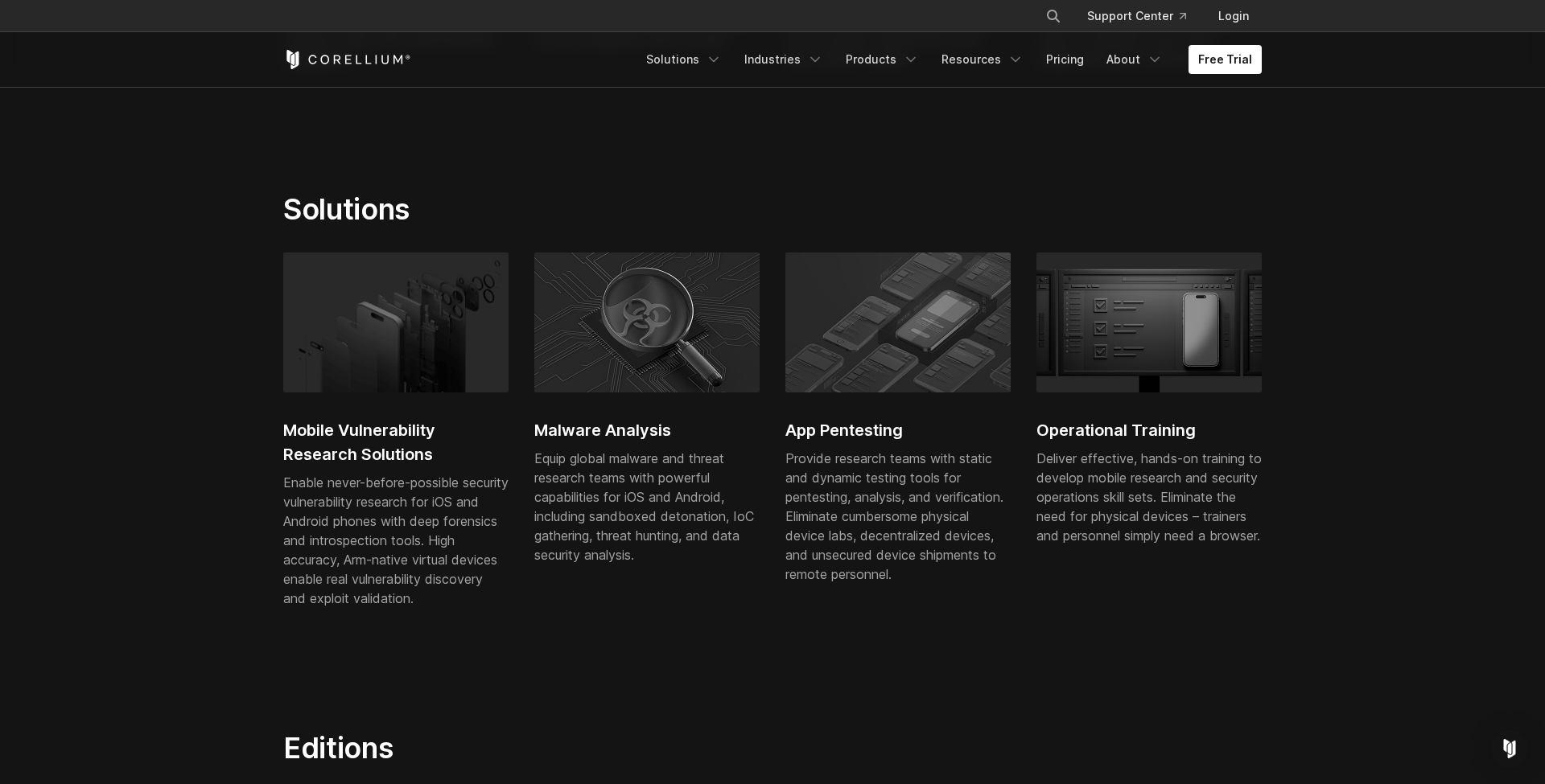
scroll to position [946, 0]
